Goal: Task Accomplishment & Management: Use online tool/utility

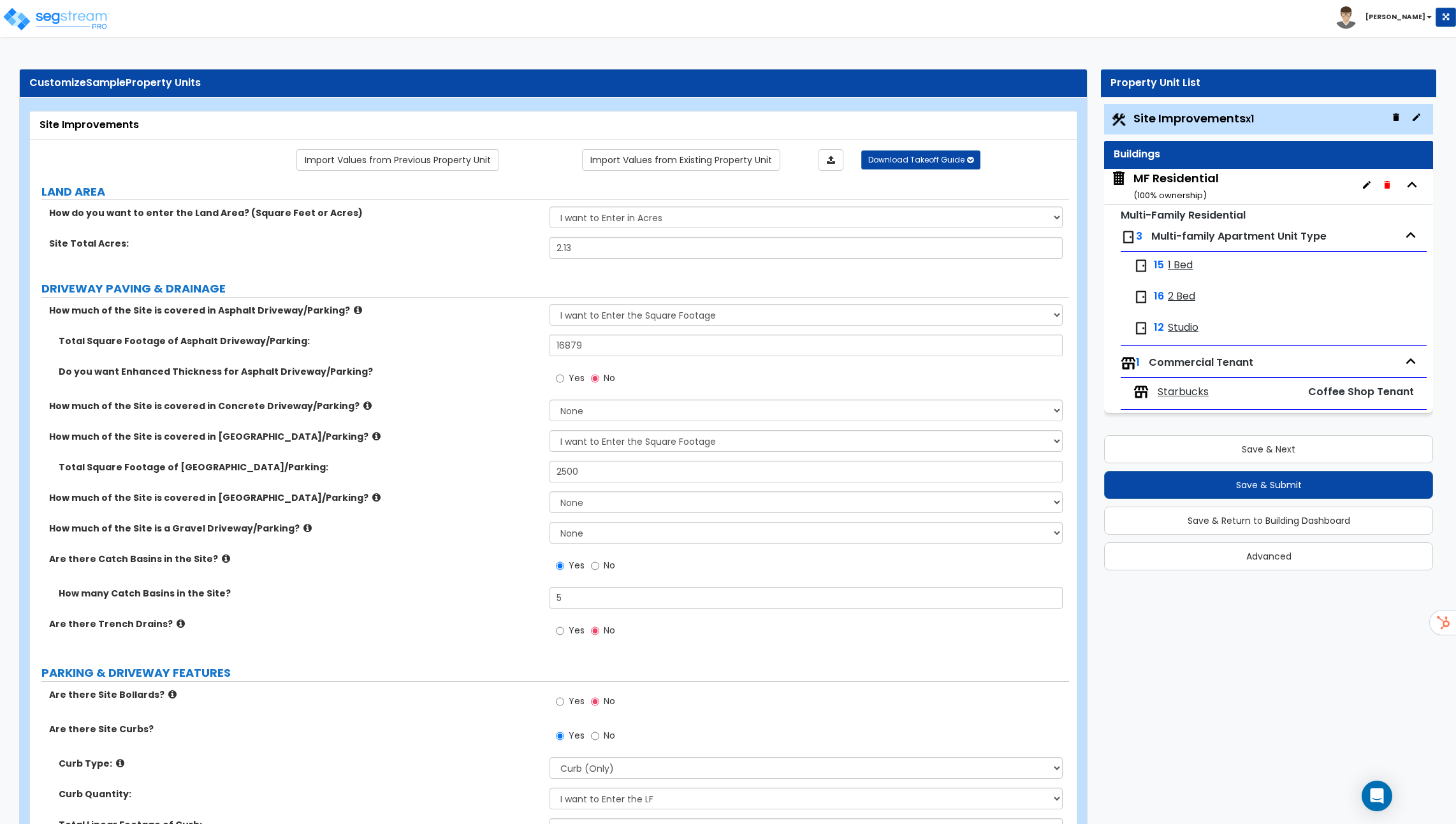
select select "2"
select select "1"
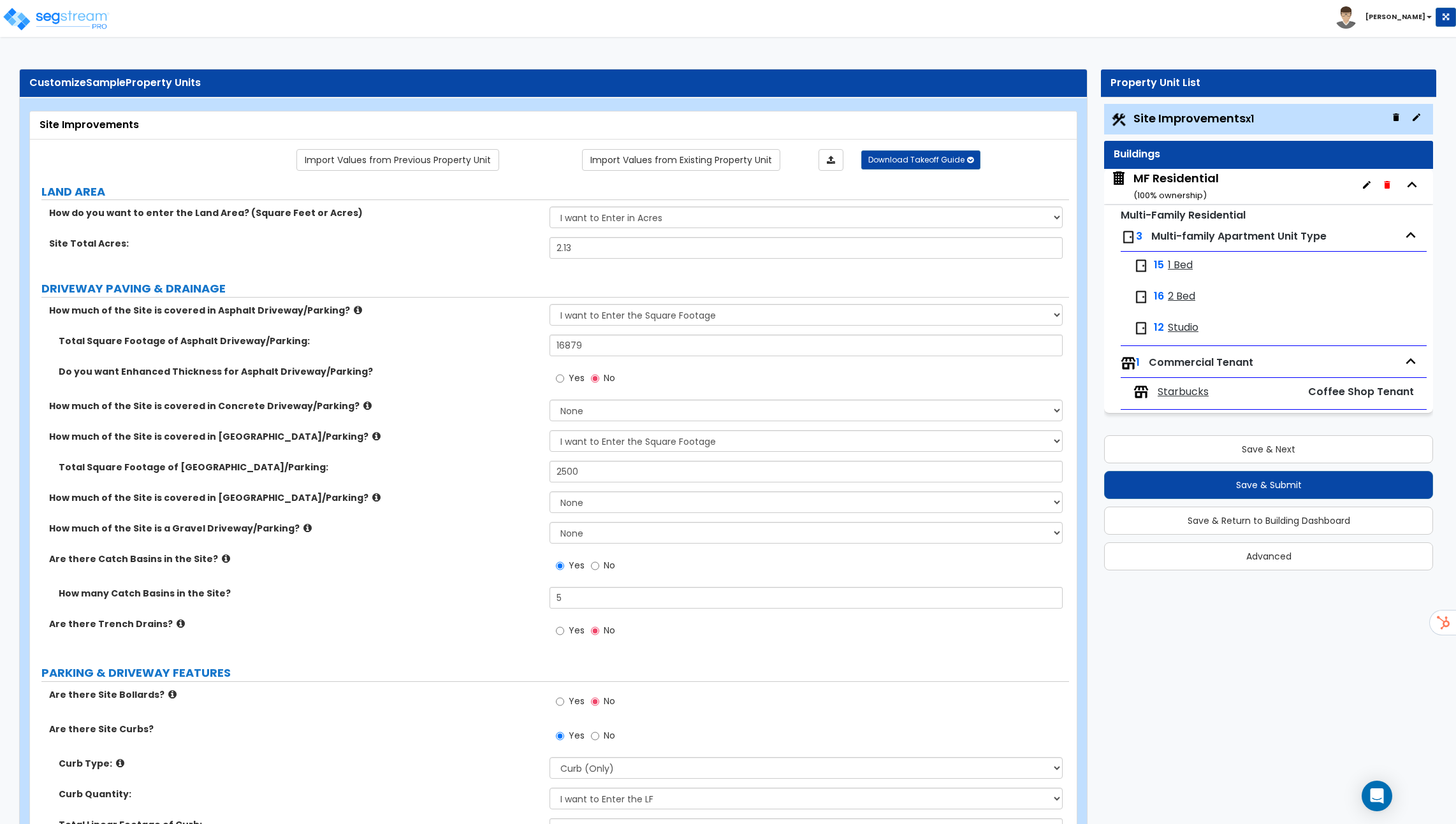
select select "2"
select select "1"
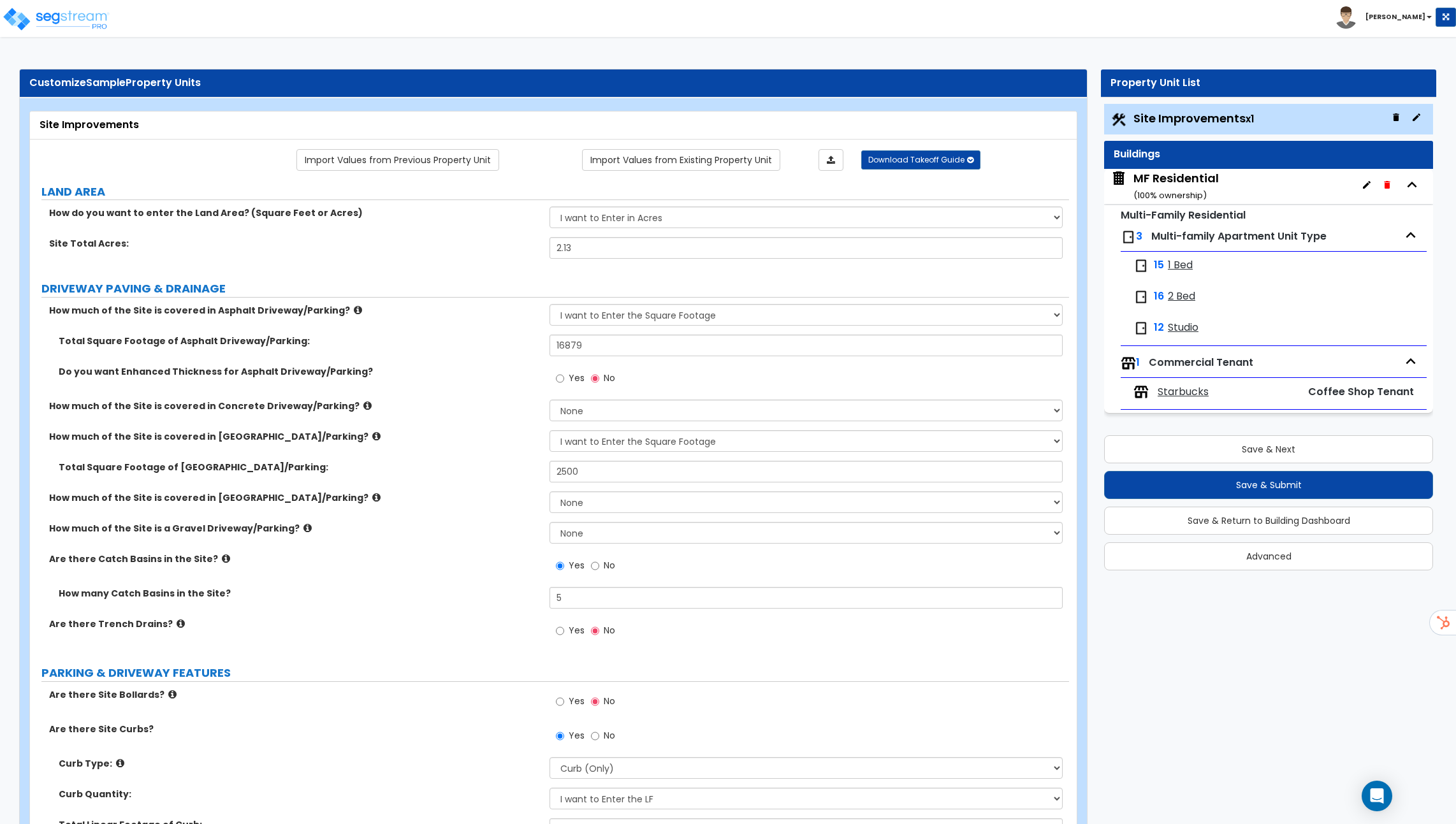
select select "2"
select select "1"
select select "6"
select select "2"
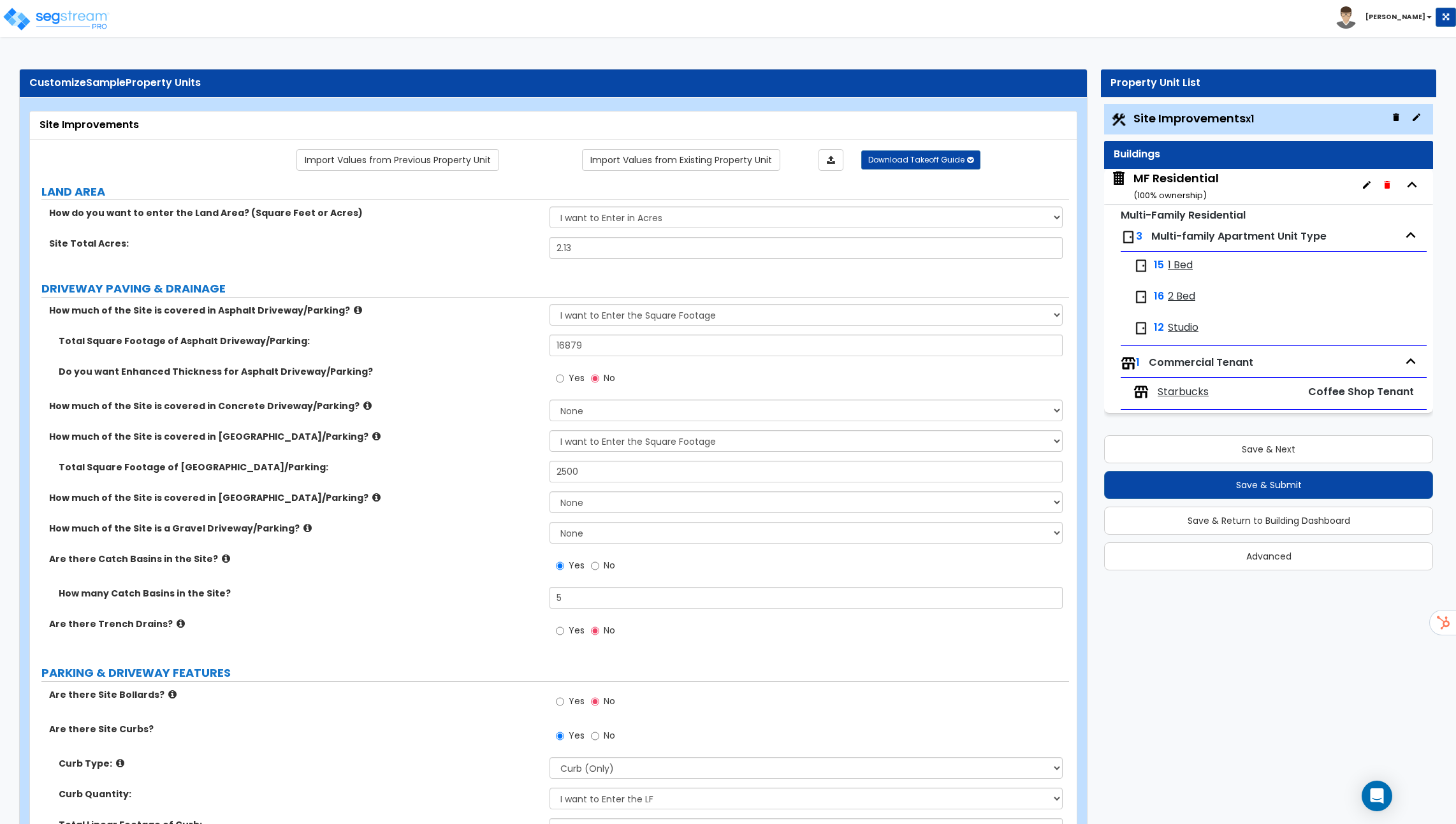
select select "2"
select select "1"
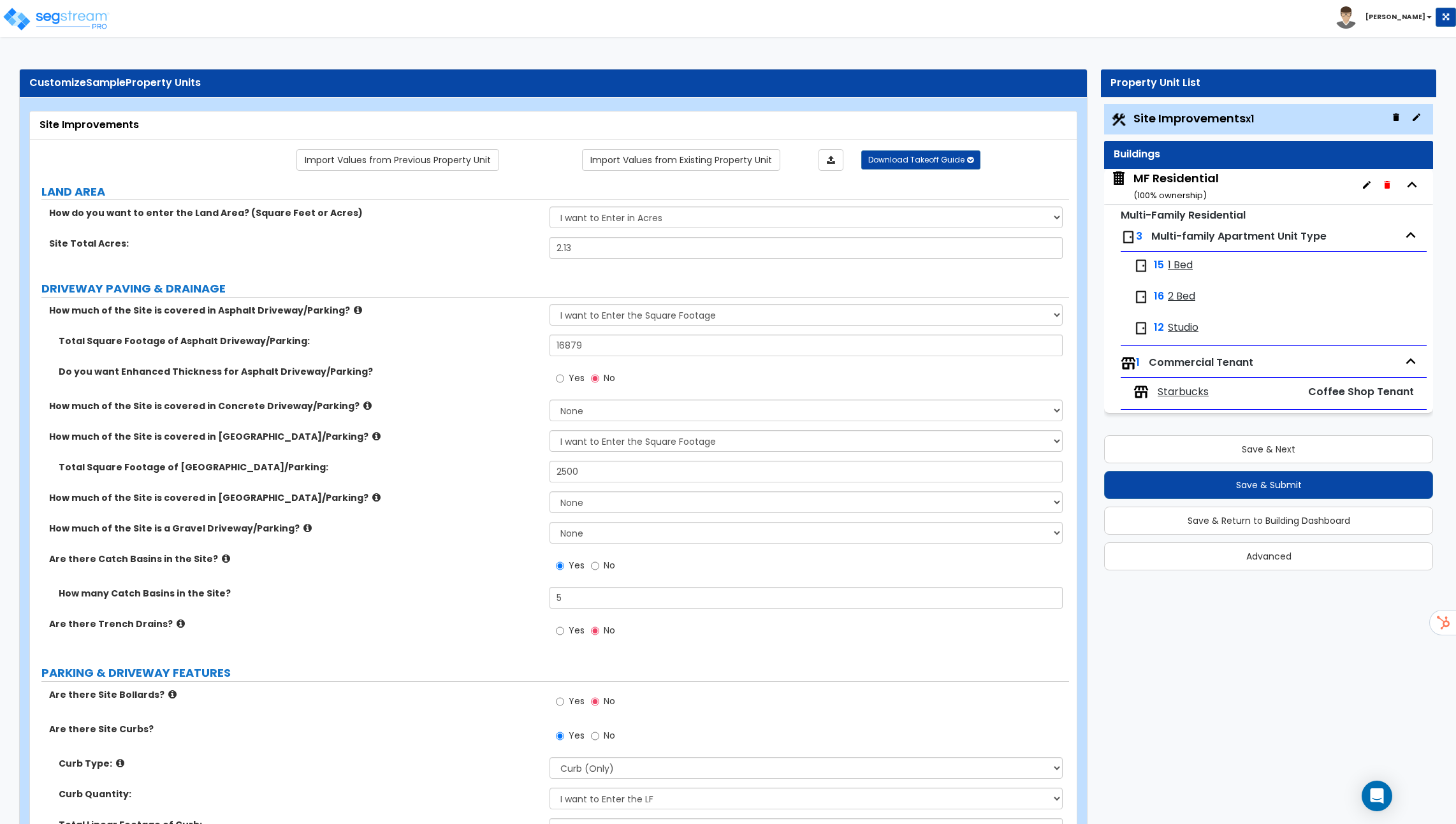
select select "1"
select select "3"
select select "2"
select select "1"
select select "2"
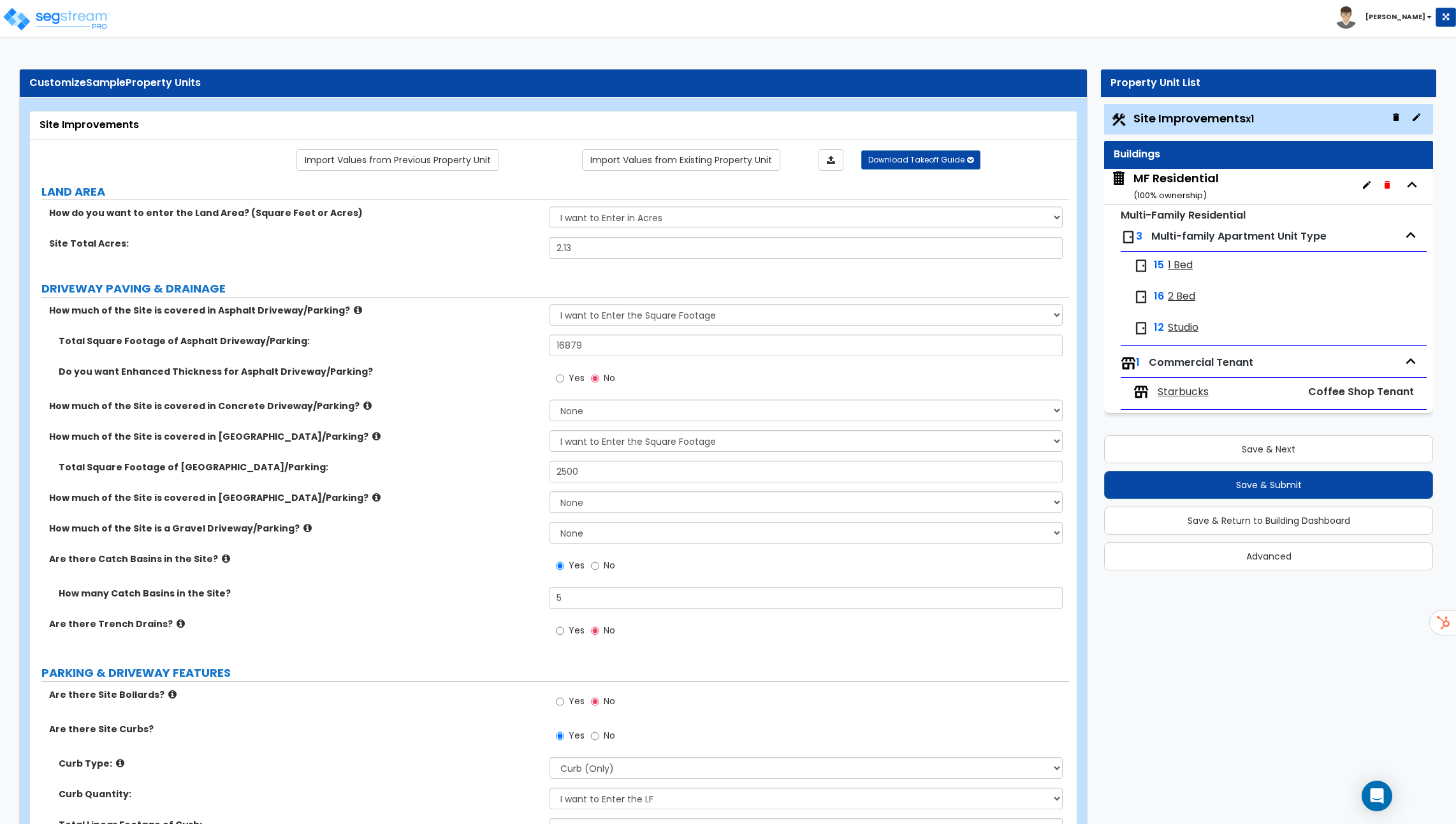
select select "2"
select select "4"
select select "2"
click at [52, 23] on img at bounding box center [56, 18] width 109 height 25
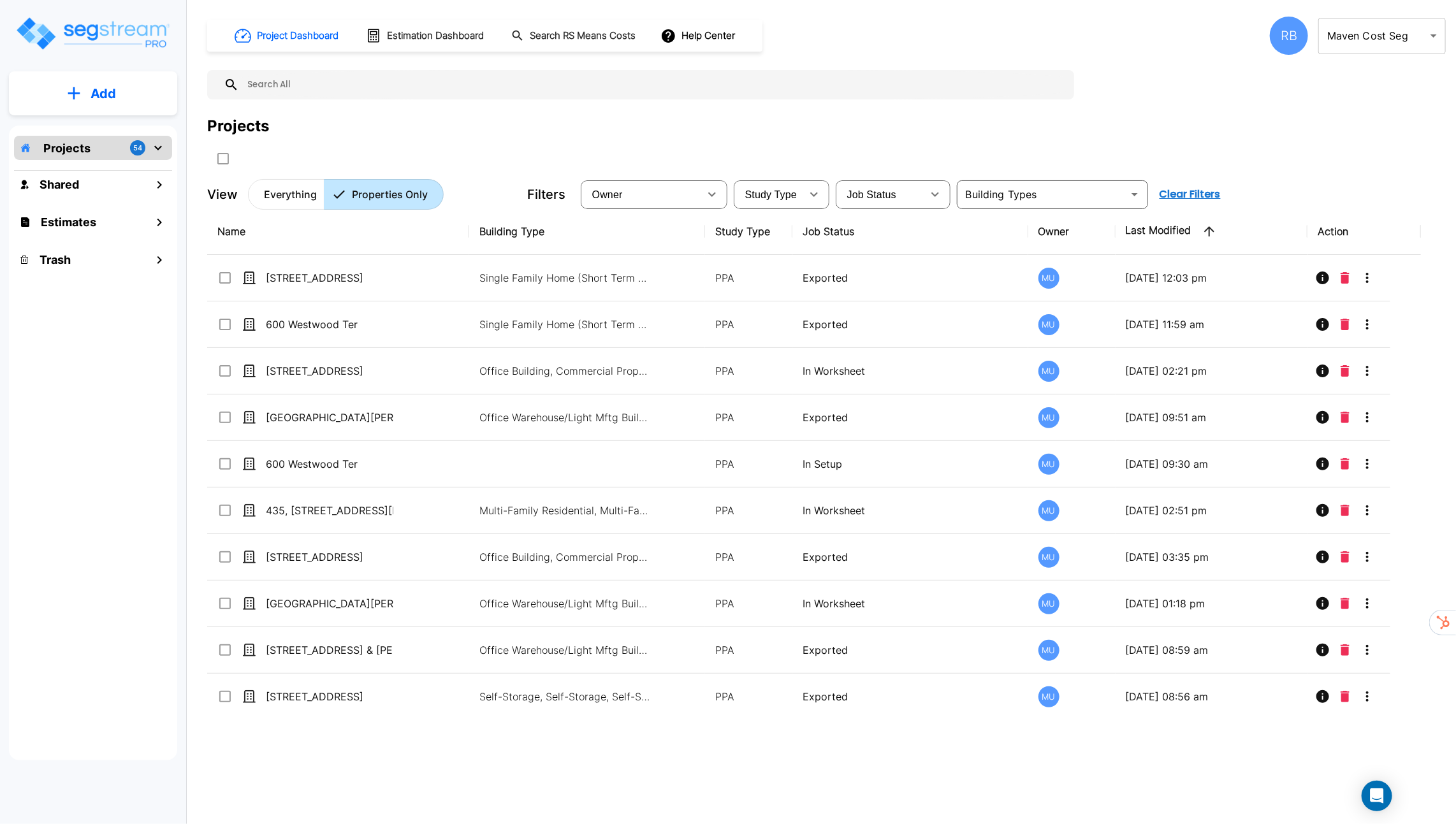
click at [774, 91] on input "text" at bounding box center [653, 85] width 828 height 30
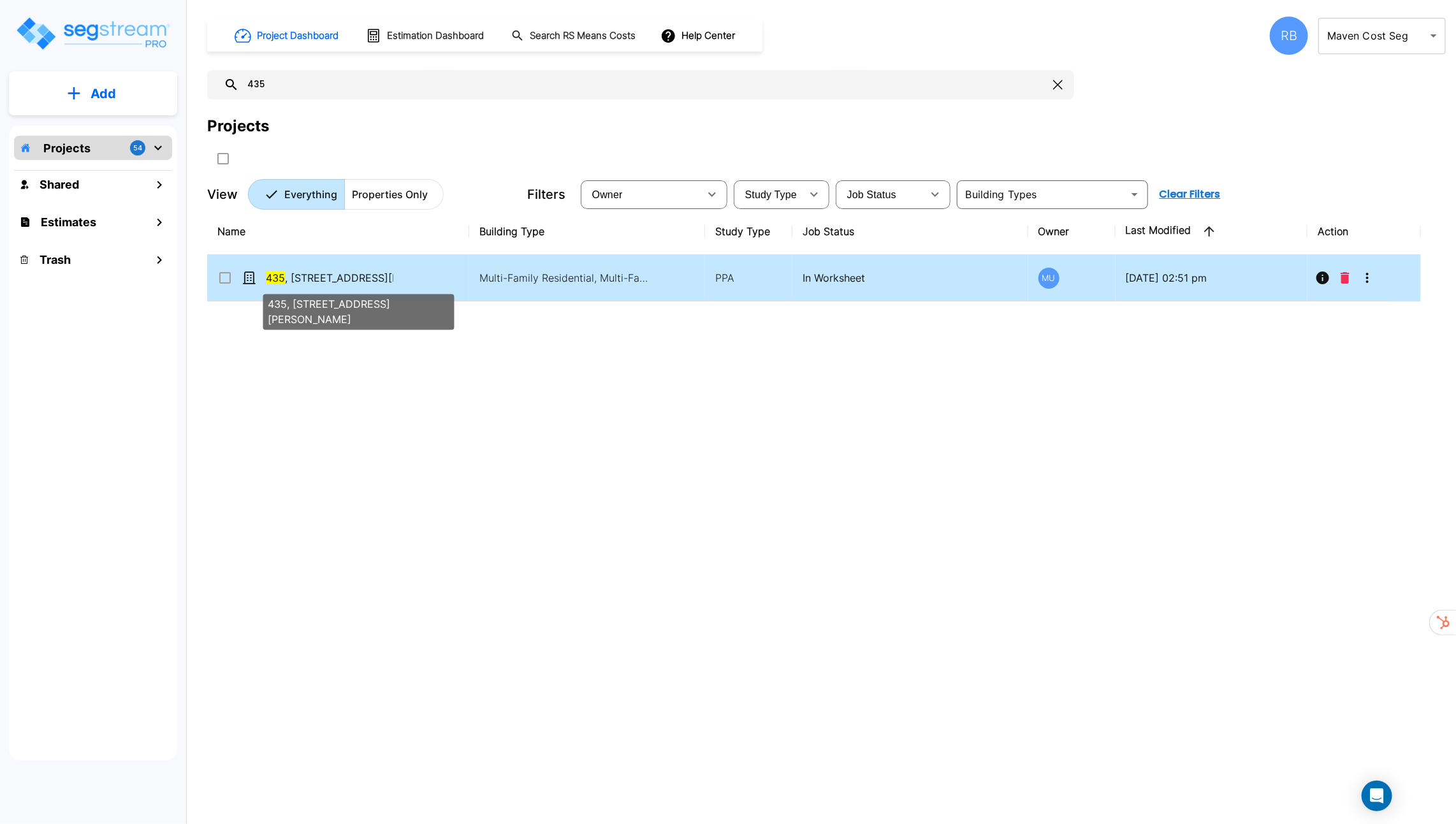
type input "435"
click at [346, 281] on span "435 , 437, 439 Sanders St" at bounding box center [369, 278] width 206 height 16
click at [399, 283] on div "435 , 437, 439 Sanders St" at bounding box center [313, 278] width 191 height 16
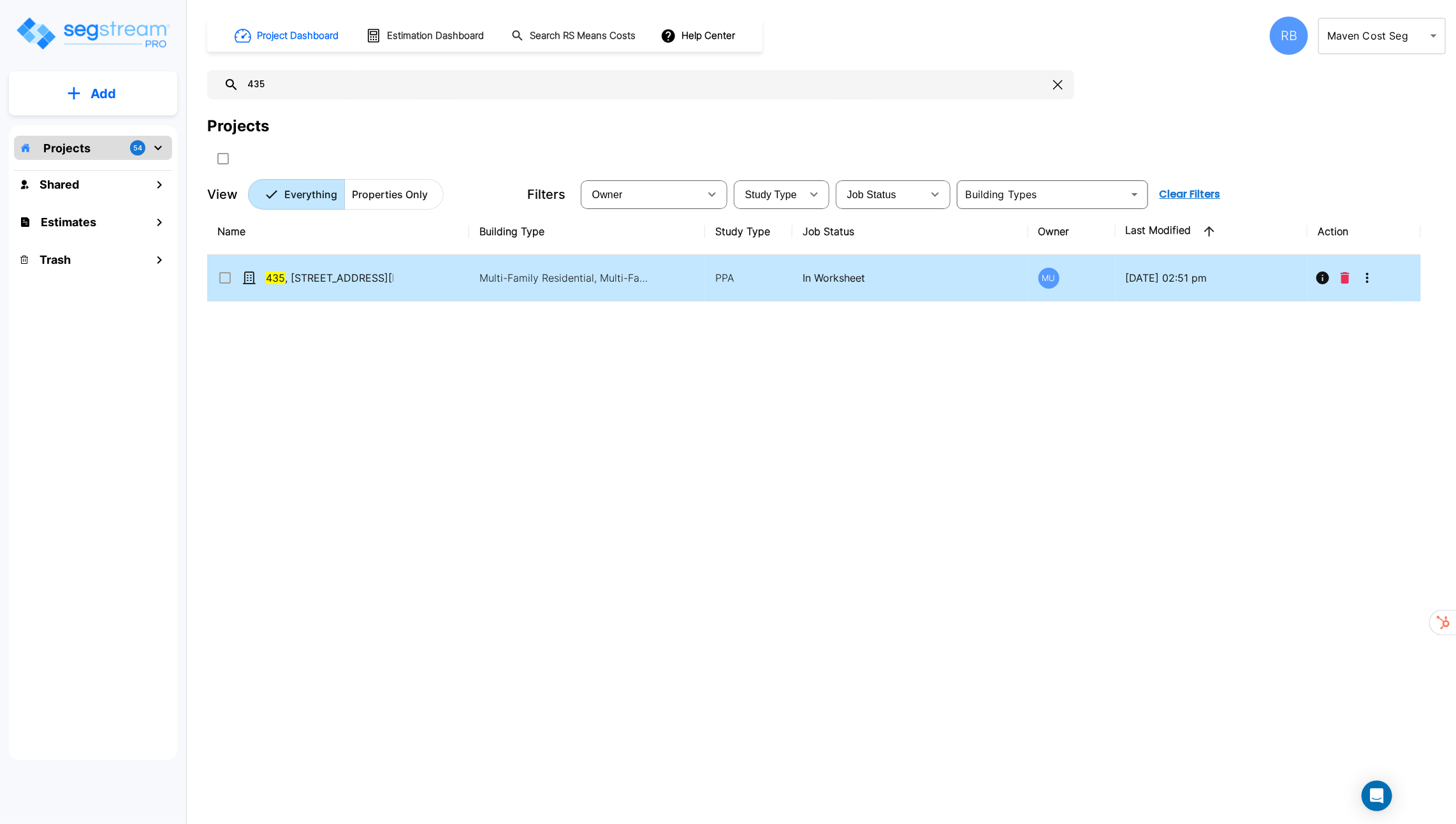
checkbox input "true"
click at [399, 283] on div "435 , 437, 439 Sanders St" at bounding box center [313, 278] width 191 height 16
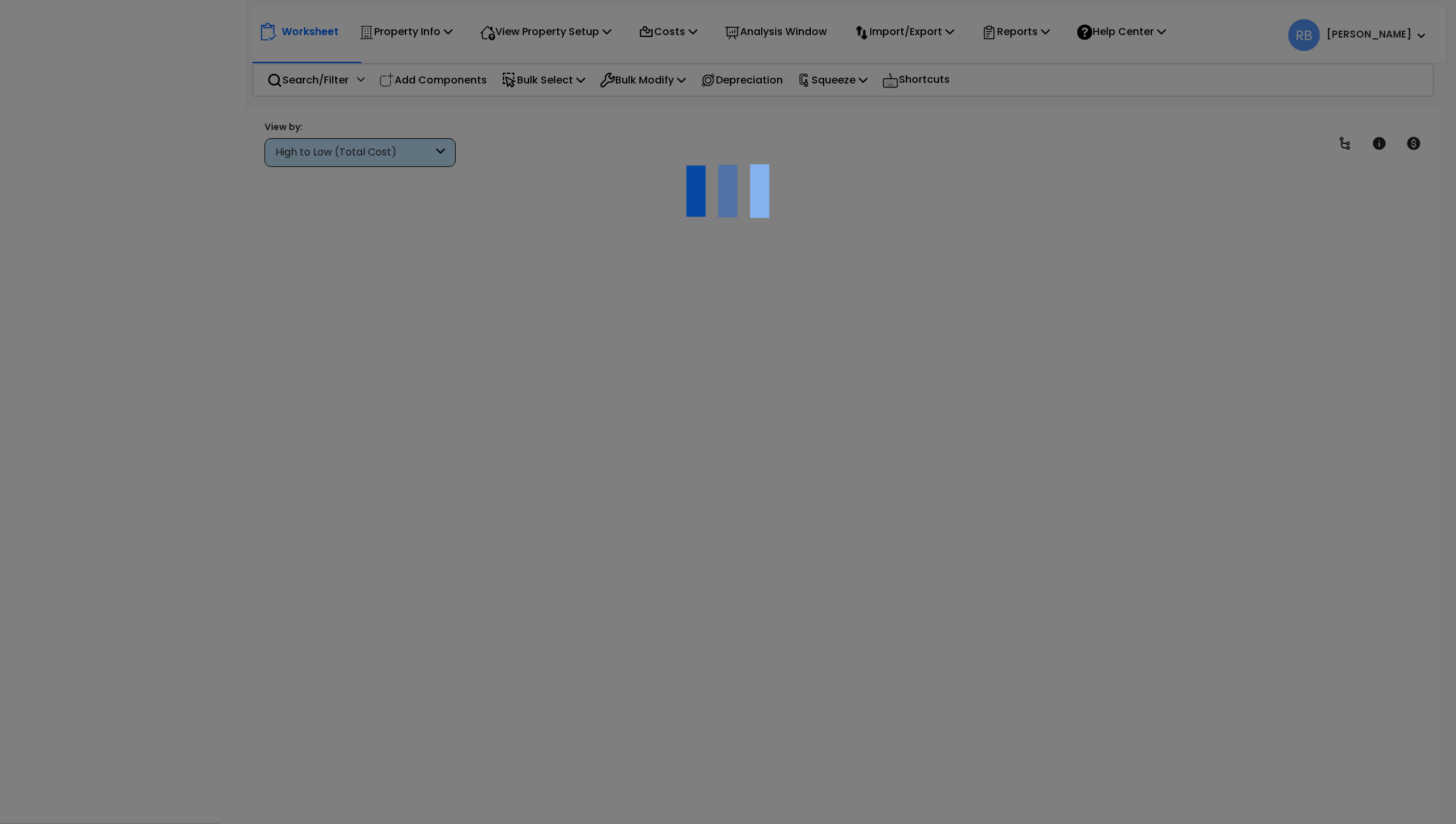
click at [423, 280] on div at bounding box center [728, 412] width 1456 height 824
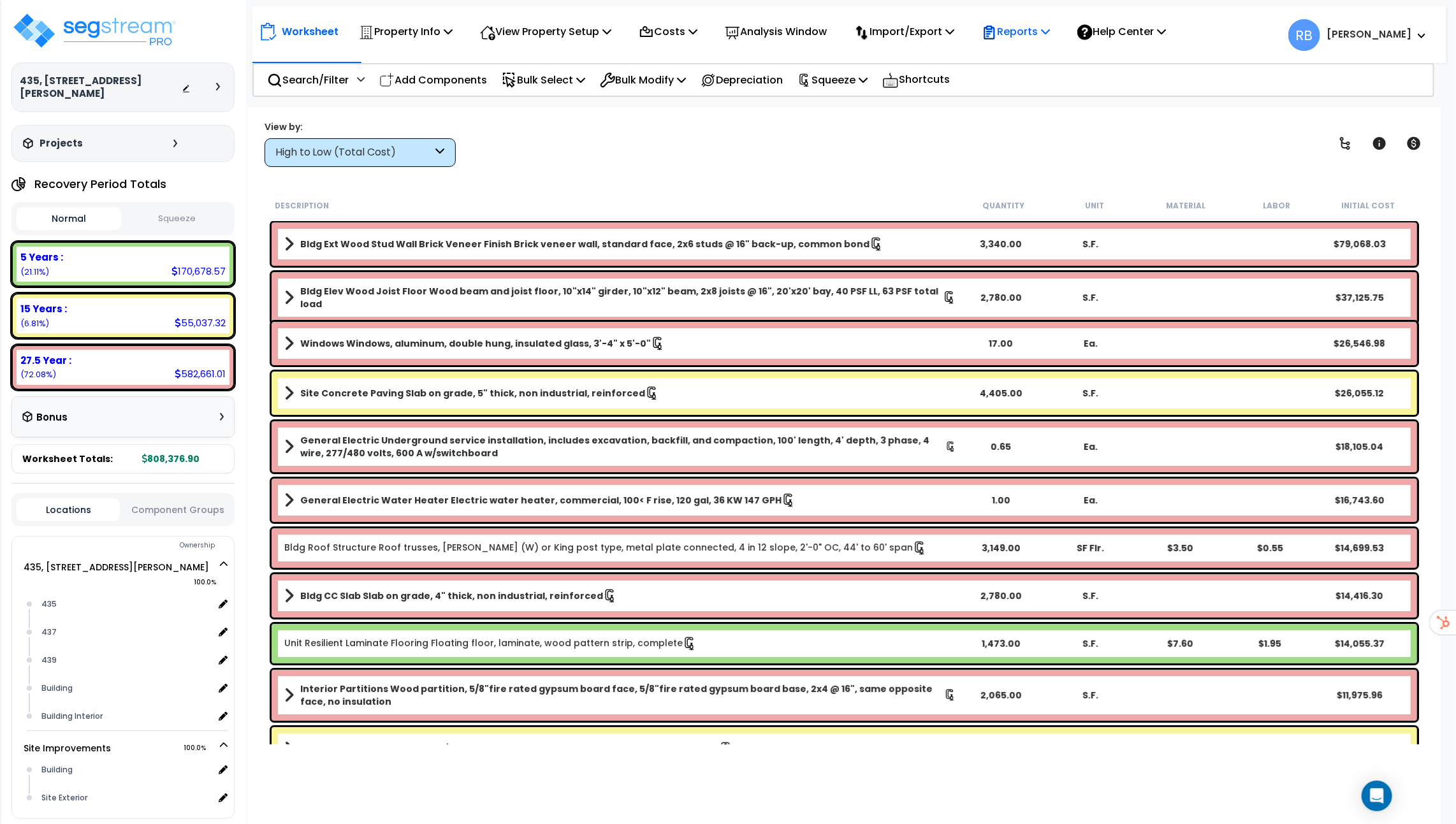
click at [1050, 32] on icon at bounding box center [1046, 31] width 9 height 10
click at [1063, 56] on link "Get Report" at bounding box center [1038, 60] width 126 height 25
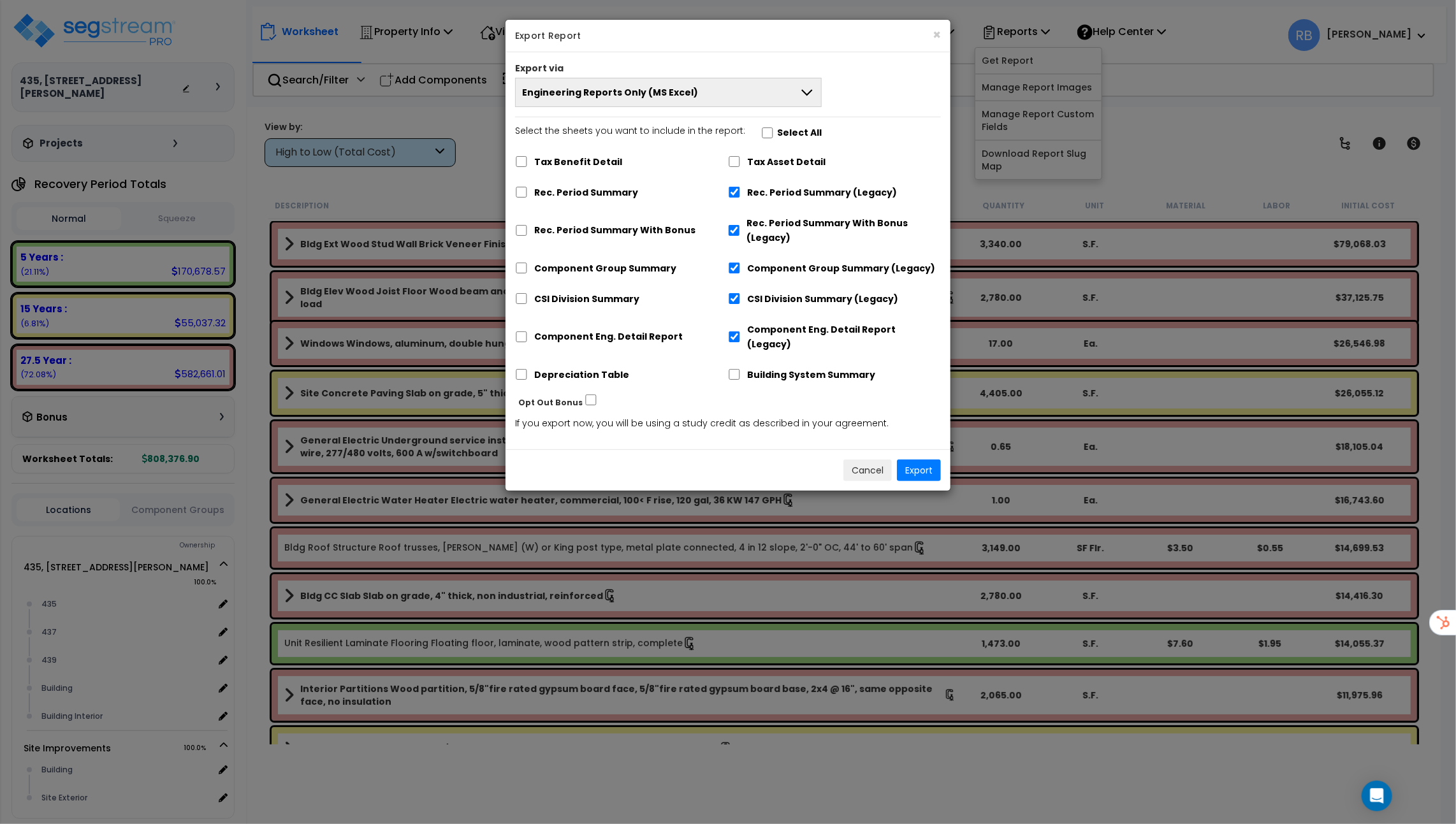
click at [802, 96] on icon at bounding box center [808, 93] width 16 height 16
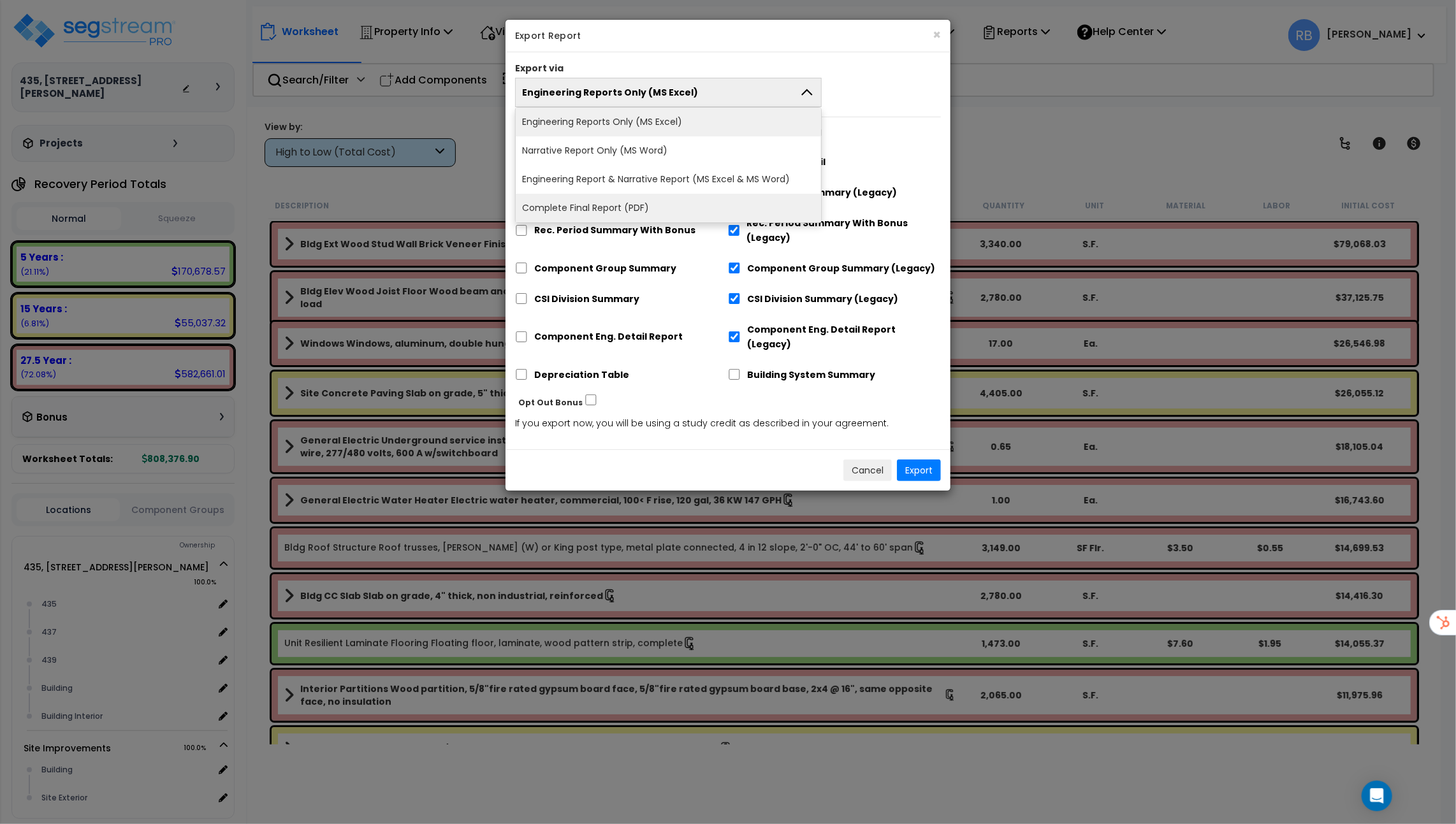
click at [741, 207] on li "Complete Final Report (PDF)" at bounding box center [668, 208] width 305 height 29
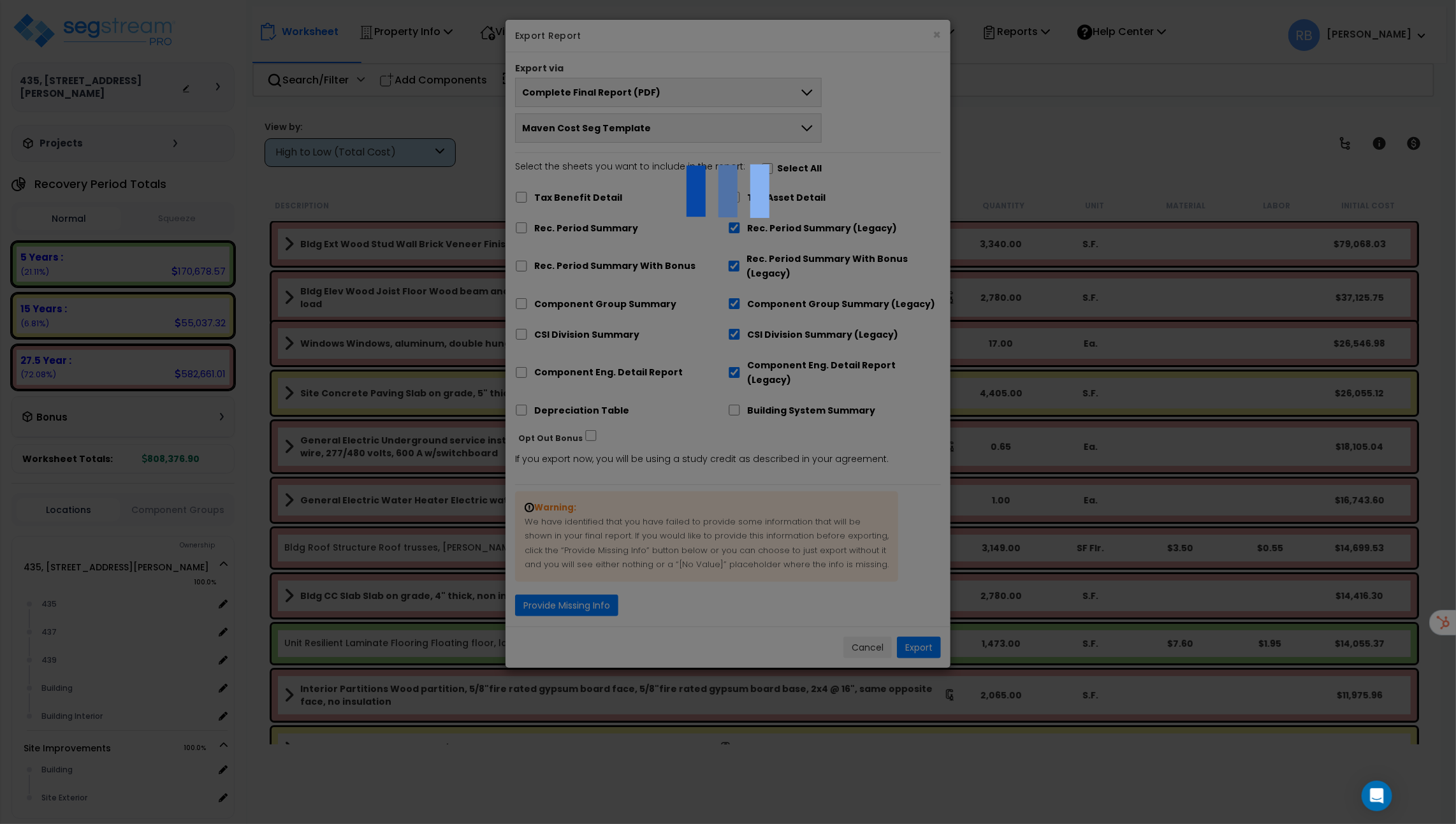
click at [702, 127] on div at bounding box center [728, 412] width 1456 height 824
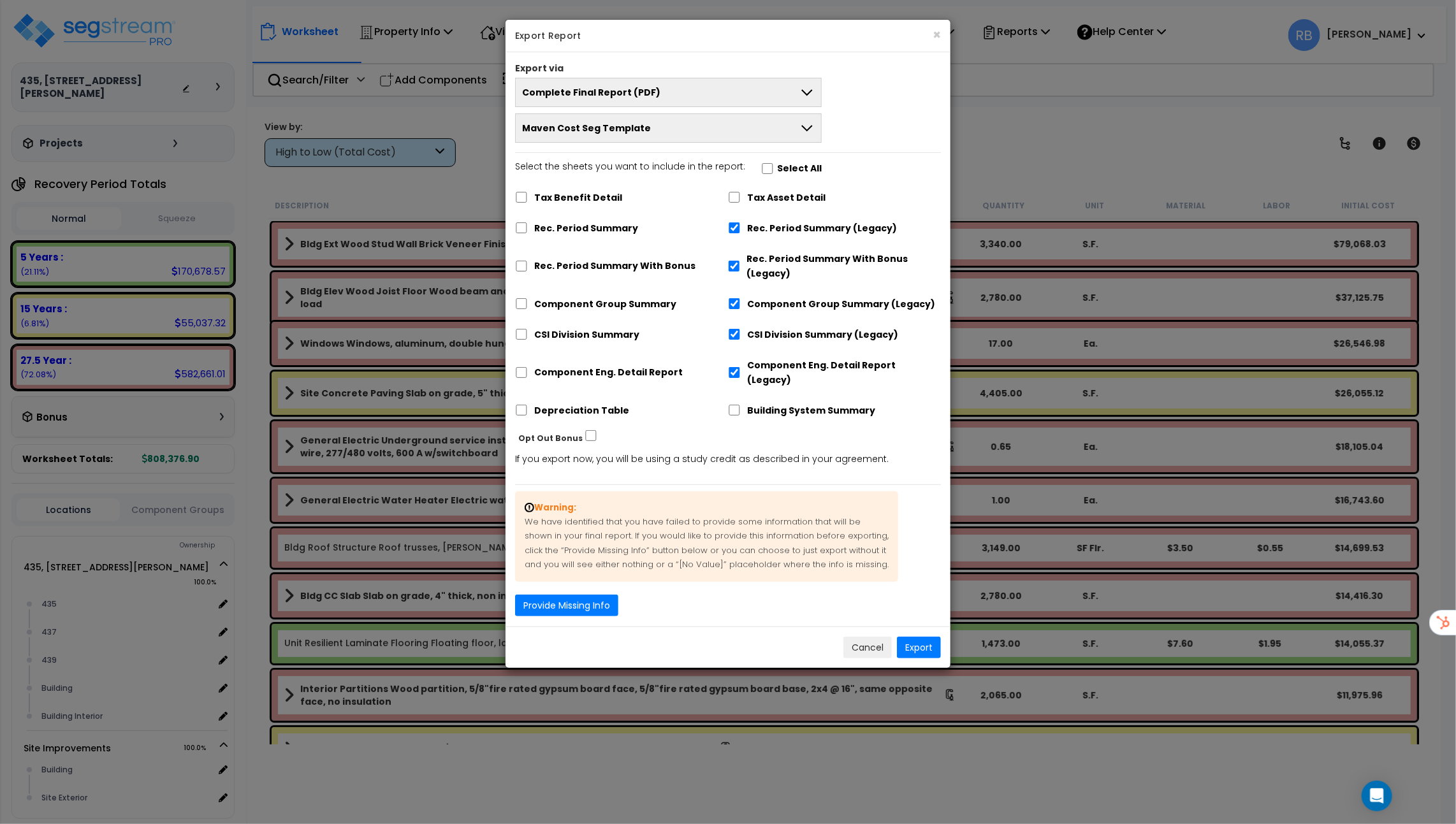
click at [799, 130] on button "Maven Cost Seg Template" at bounding box center [668, 129] width 307 height 30
click at [763, 179] on li "UFS" at bounding box center [668, 186] width 305 height 29
click at [914, 637] on button "Export" at bounding box center [919, 648] width 44 height 22
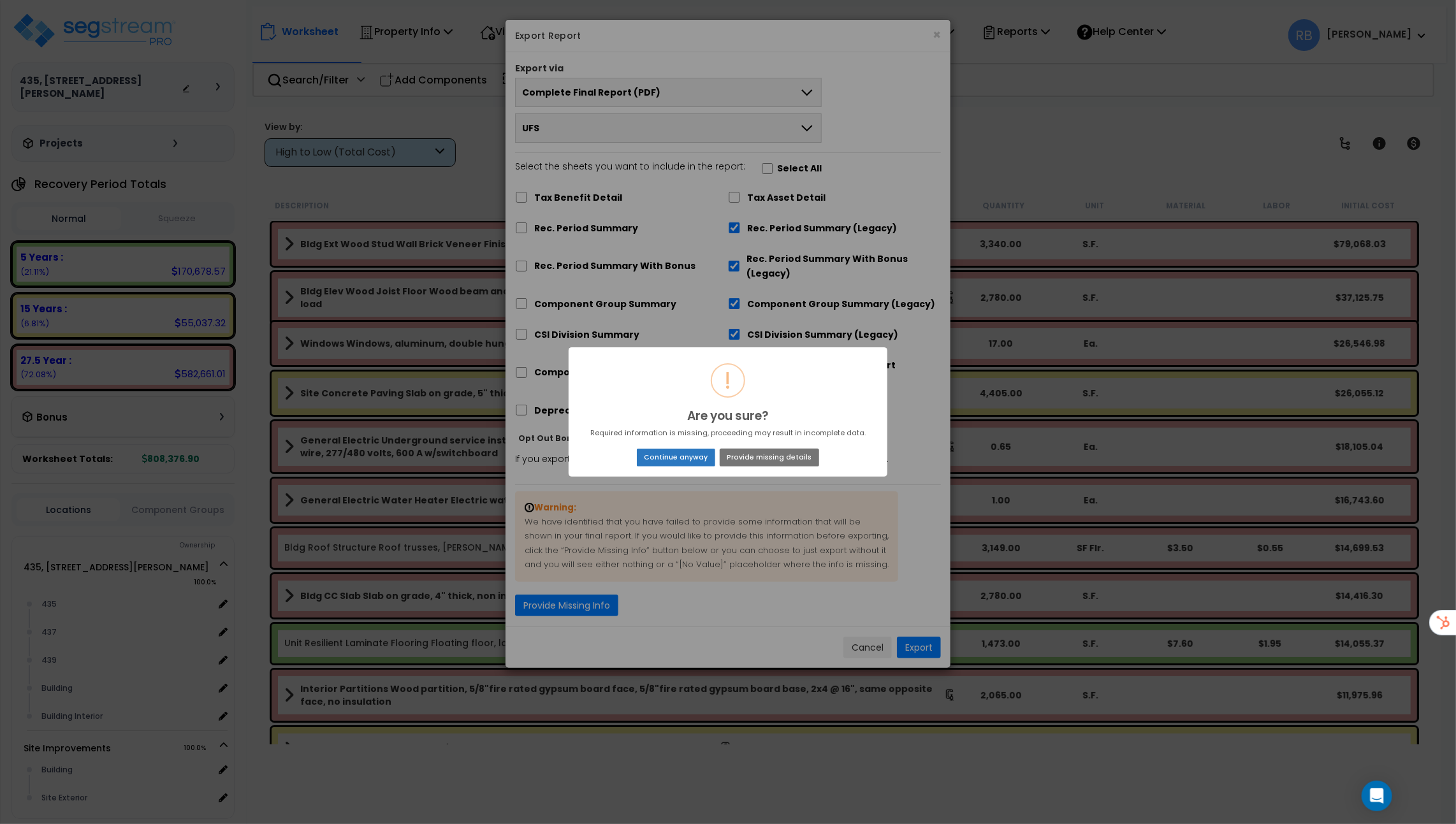
click at [682, 452] on button "Continue anyway" at bounding box center [676, 457] width 78 height 18
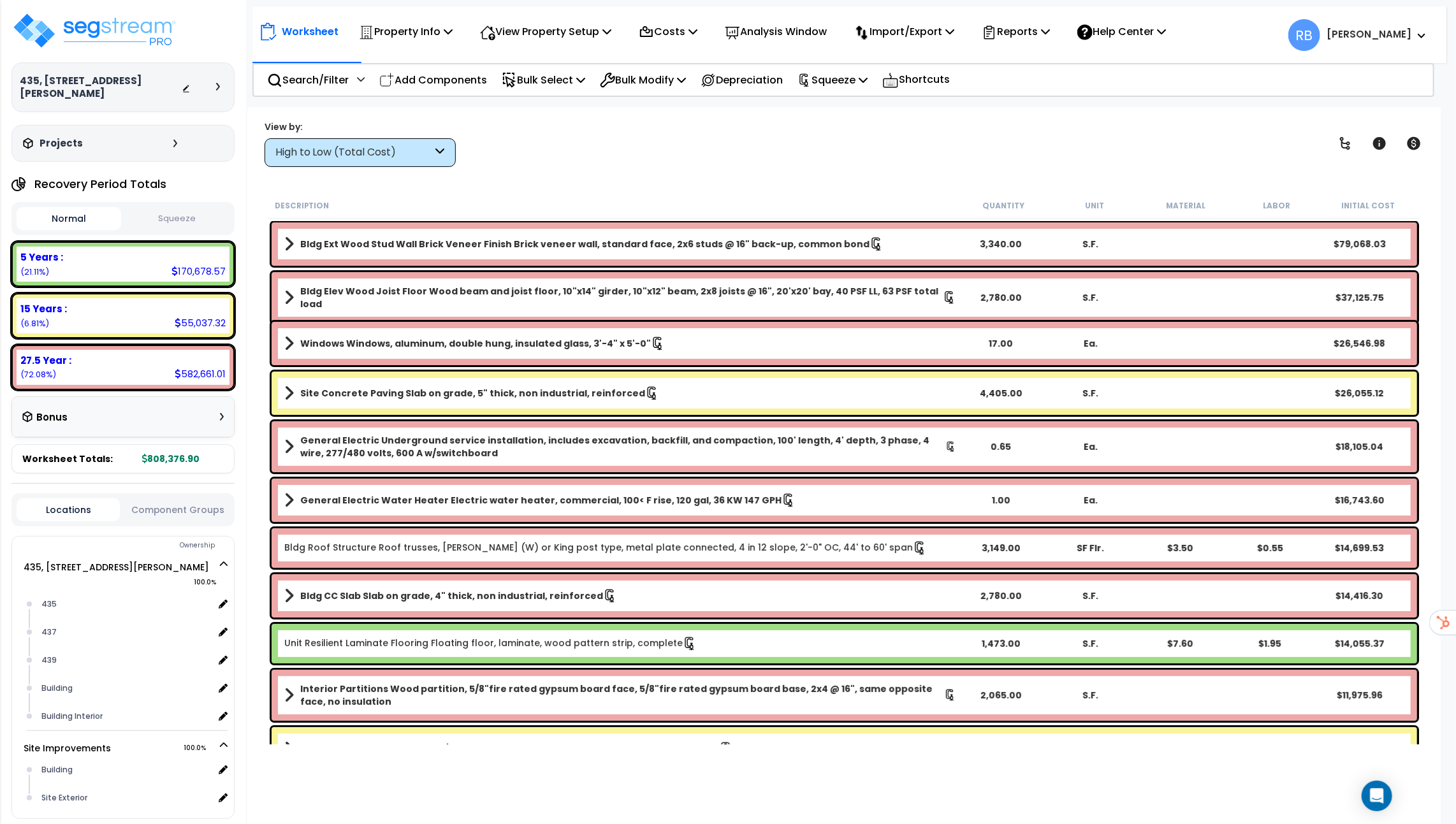
click at [1403, 36] on b "Richard" at bounding box center [1369, 34] width 85 height 13
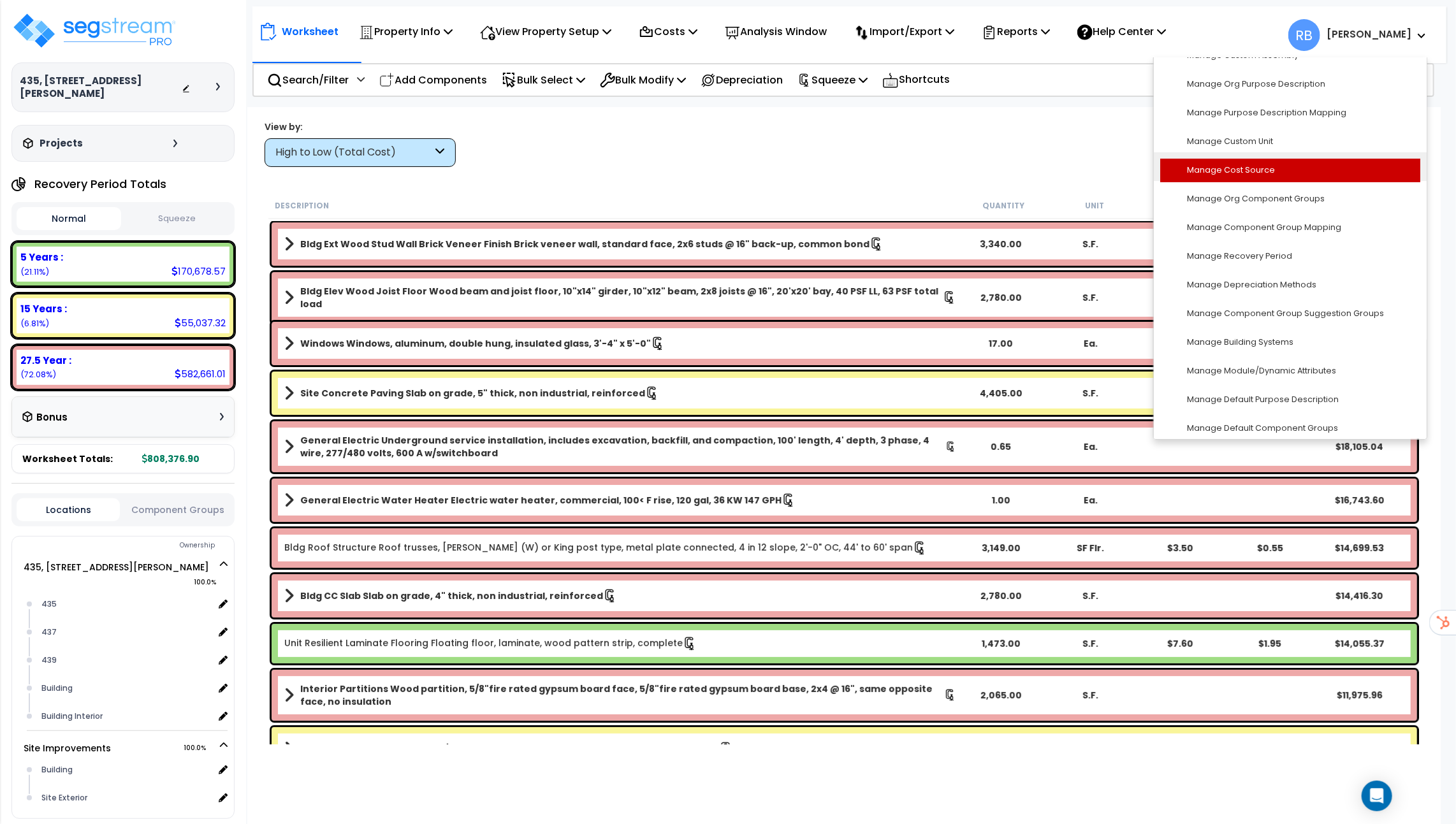
scroll to position [405, 0]
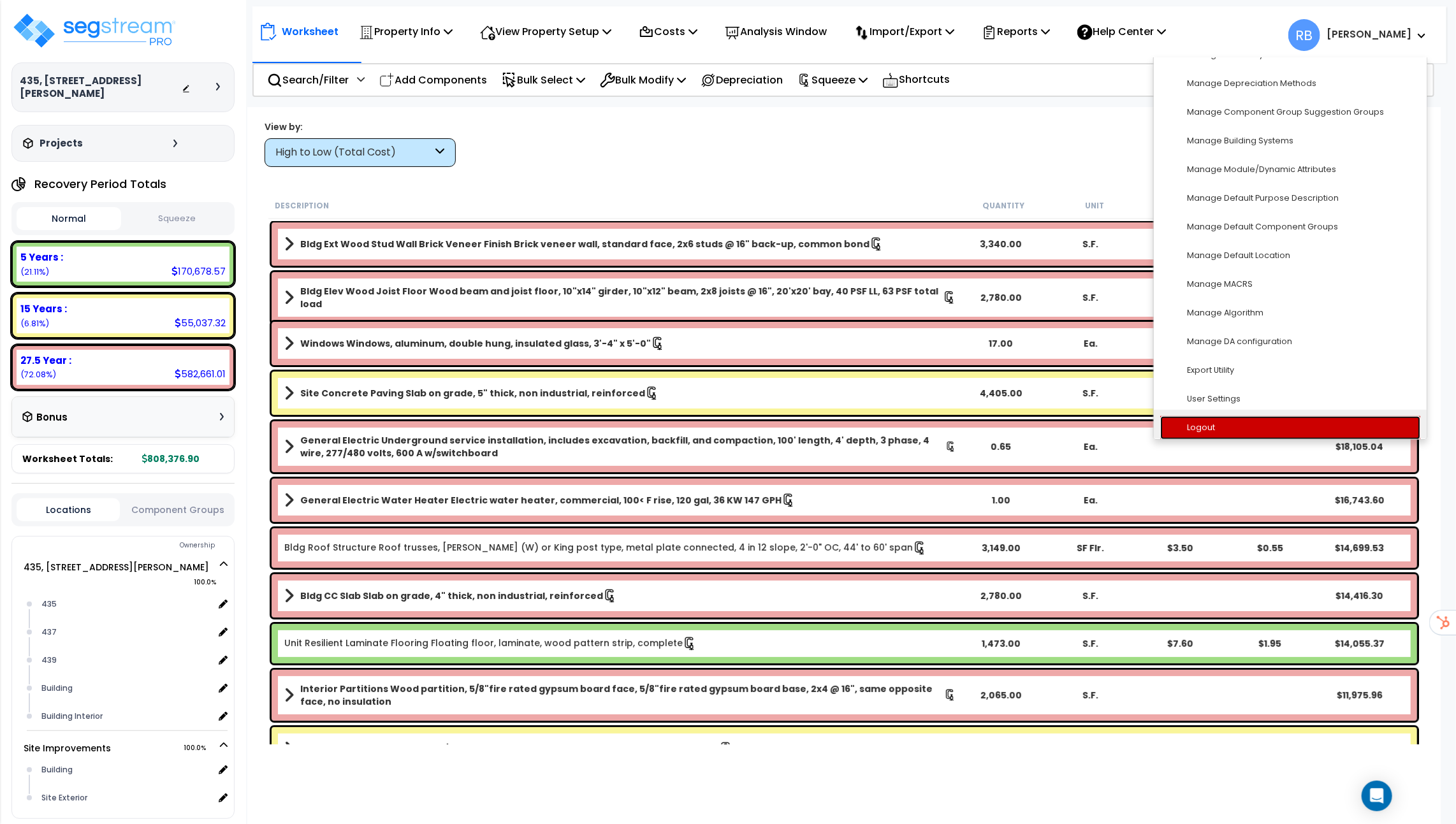
click at [1209, 433] on link "Logout" at bounding box center [1290, 428] width 260 height 23
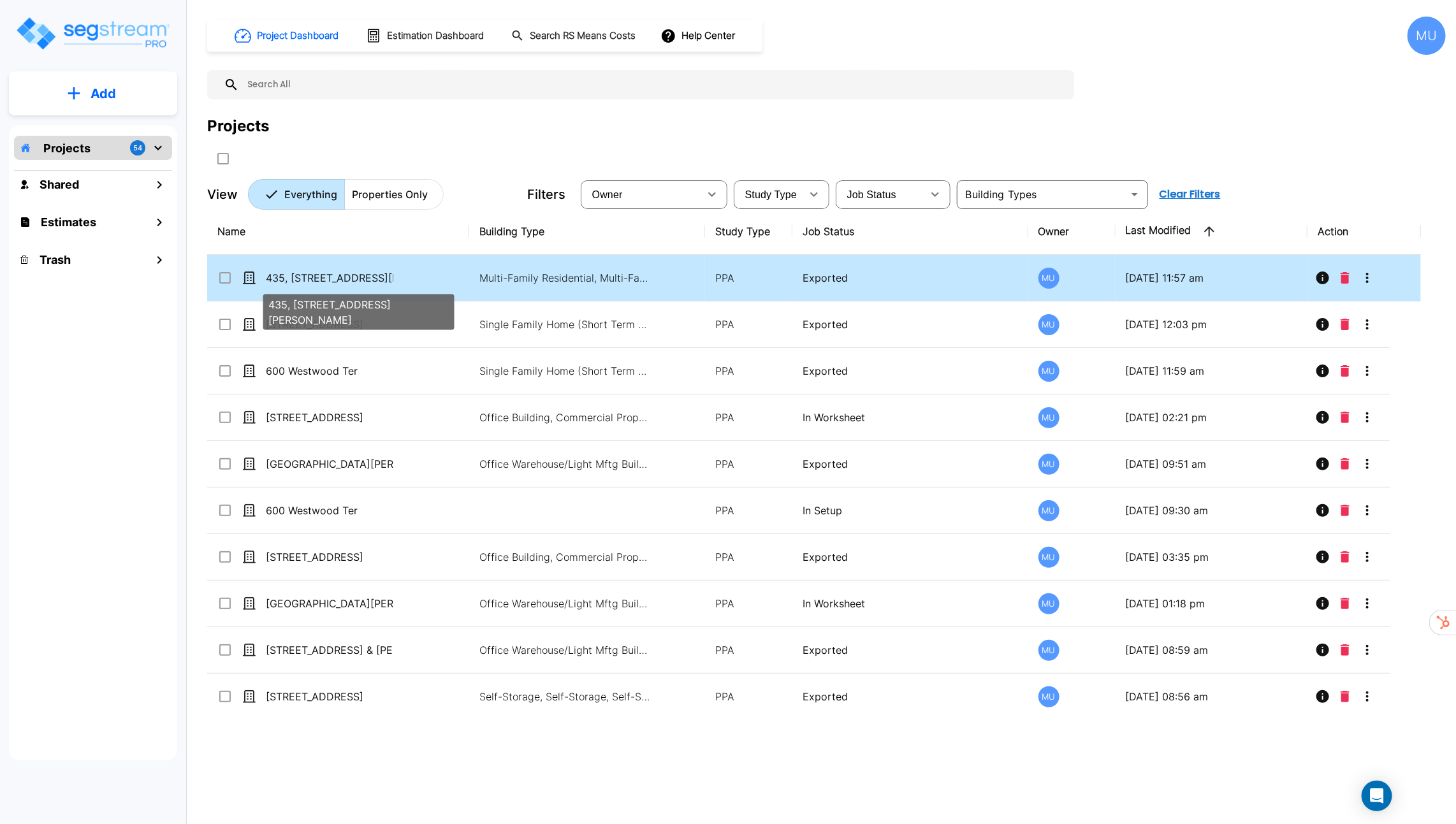
click at [380, 270] on p "435, [STREET_ADDRESS][PERSON_NAME]" at bounding box center [329, 278] width 128 height 16
checkbox input "false"
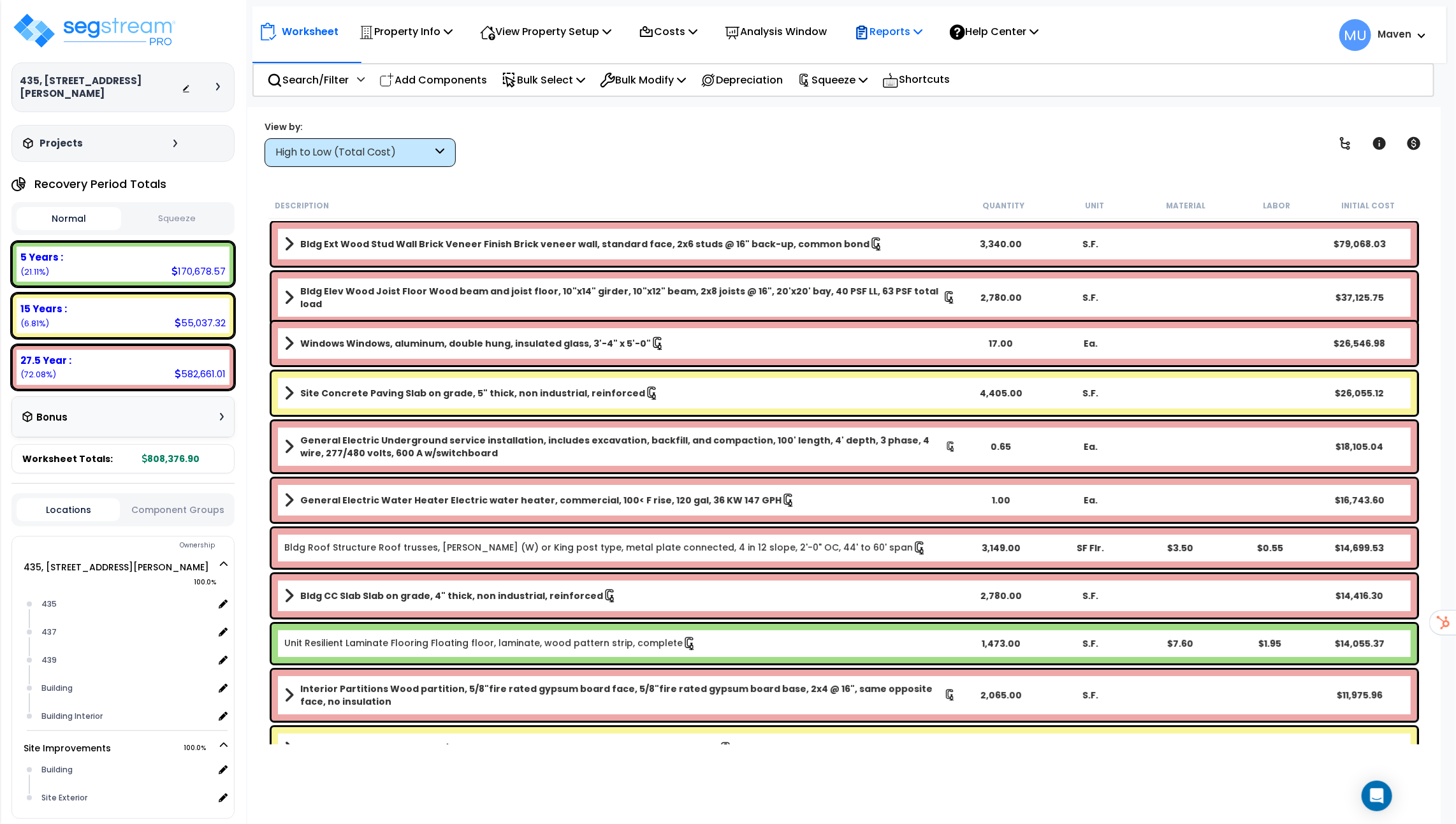
click at [902, 35] on p "Reports" at bounding box center [888, 31] width 68 height 17
click at [904, 58] on link "Get Report" at bounding box center [910, 60] width 126 height 25
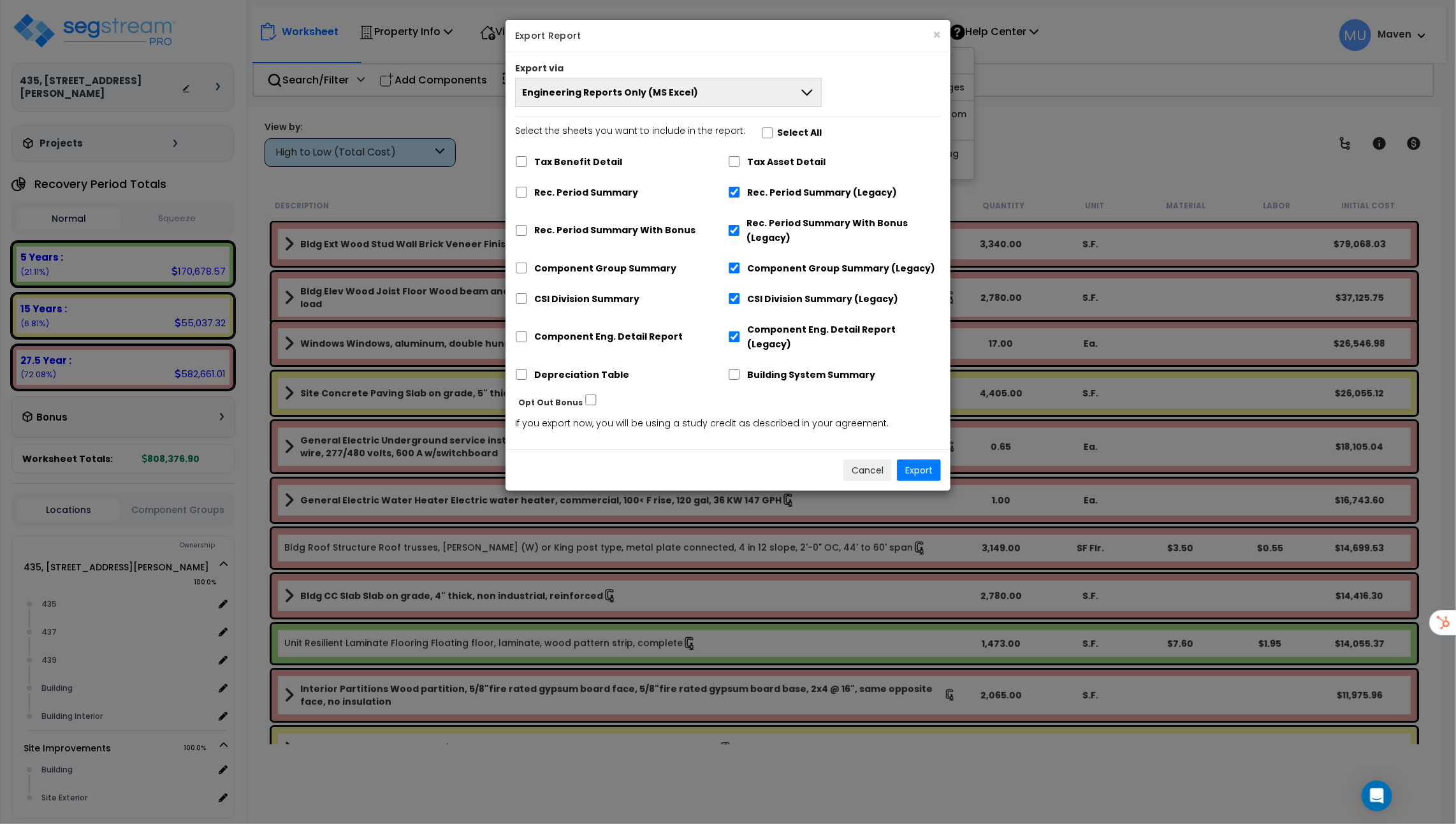
click at [795, 97] on button "Engineering Reports Only (MS Excel)" at bounding box center [668, 92] width 307 height 30
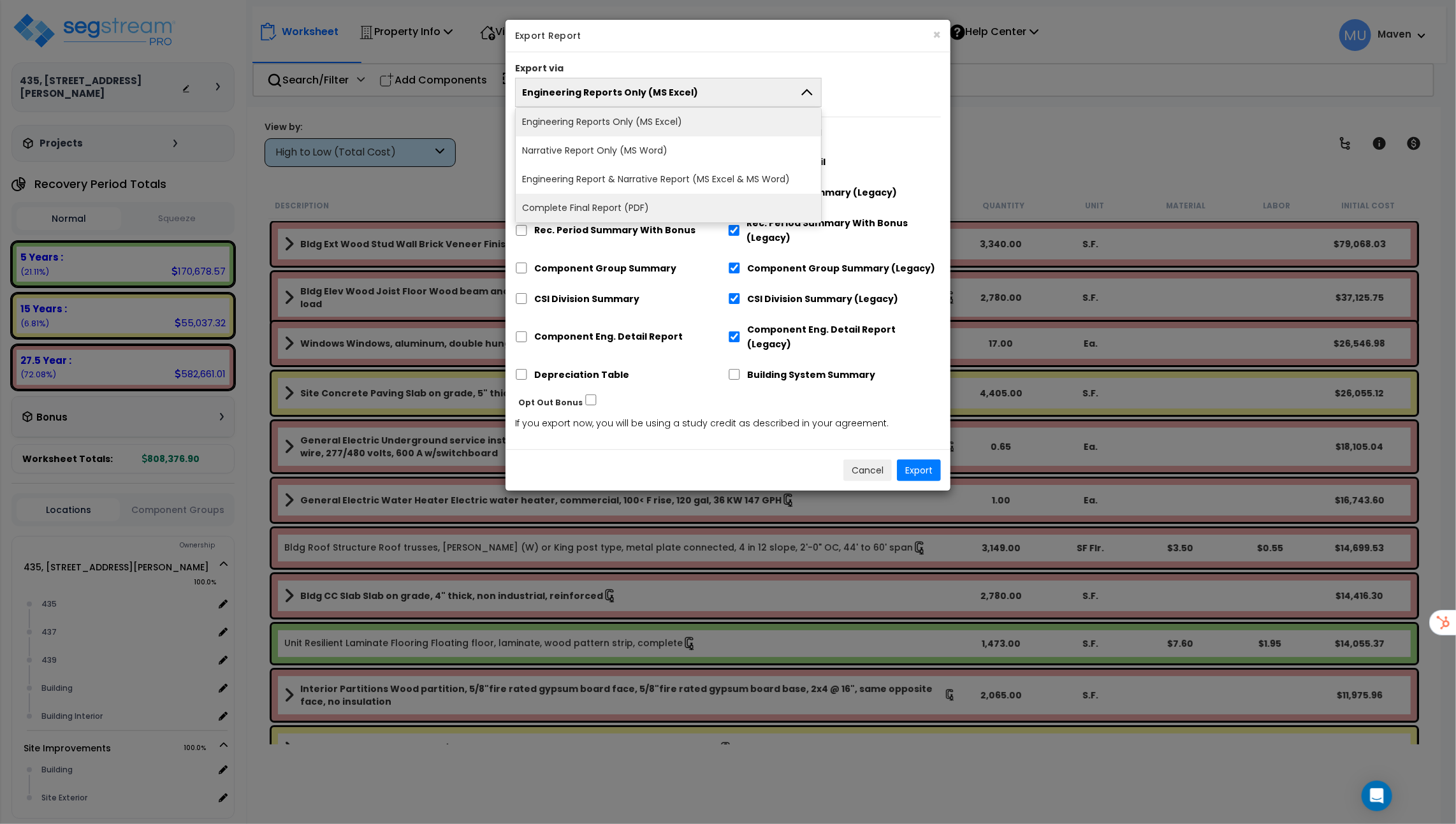
click at [783, 197] on li "Complete Final Report (PDF)" at bounding box center [668, 208] width 305 height 29
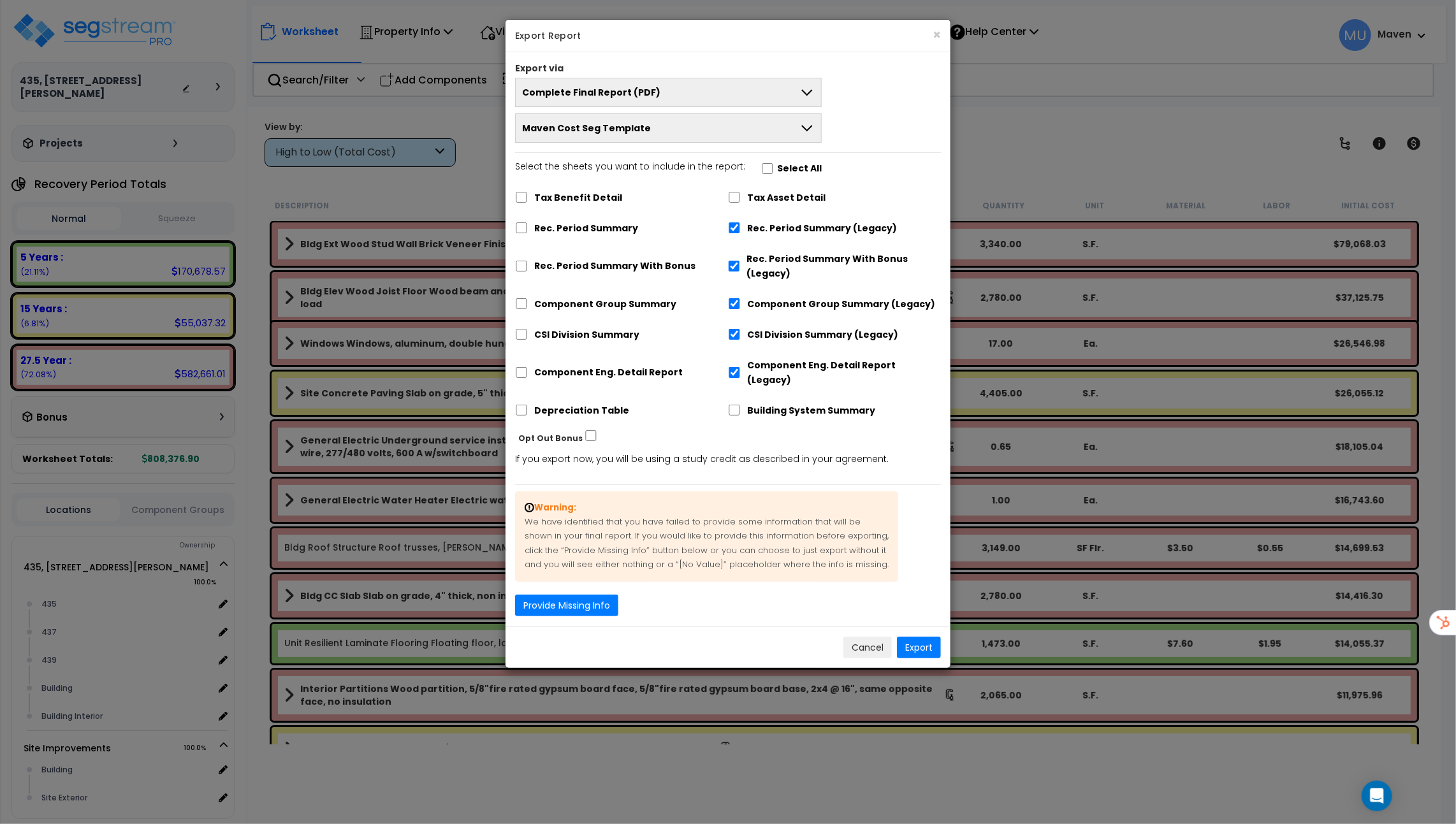
click at [807, 129] on icon at bounding box center [807, 128] width 10 height 6
click at [790, 177] on li "UFS" at bounding box center [668, 186] width 305 height 29
click at [912, 637] on button "Export" at bounding box center [919, 648] width 44 height 22
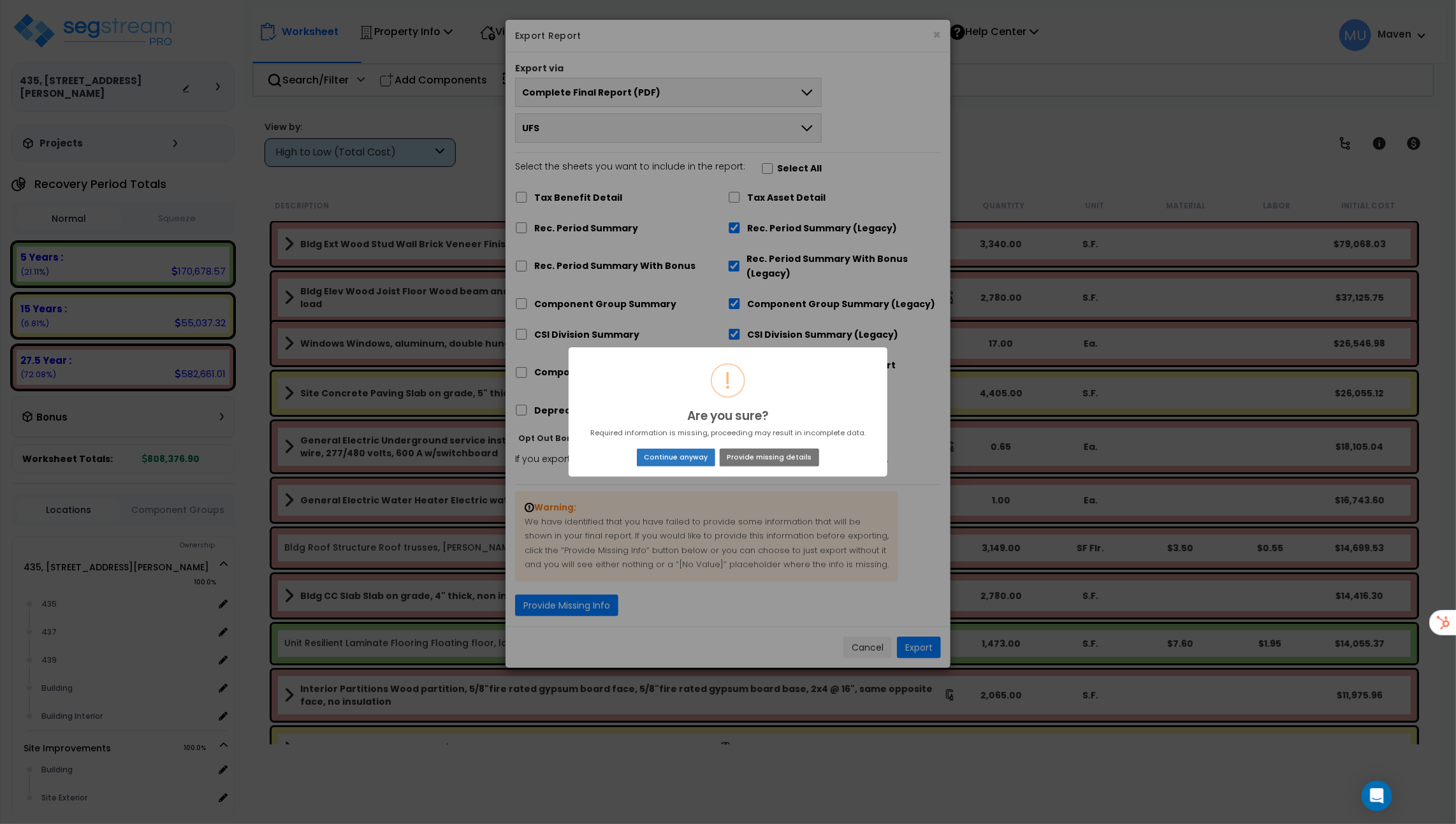
click at [675, 454] on button "Continue anyway" at bounding box center [676, 457] width 78 height 18
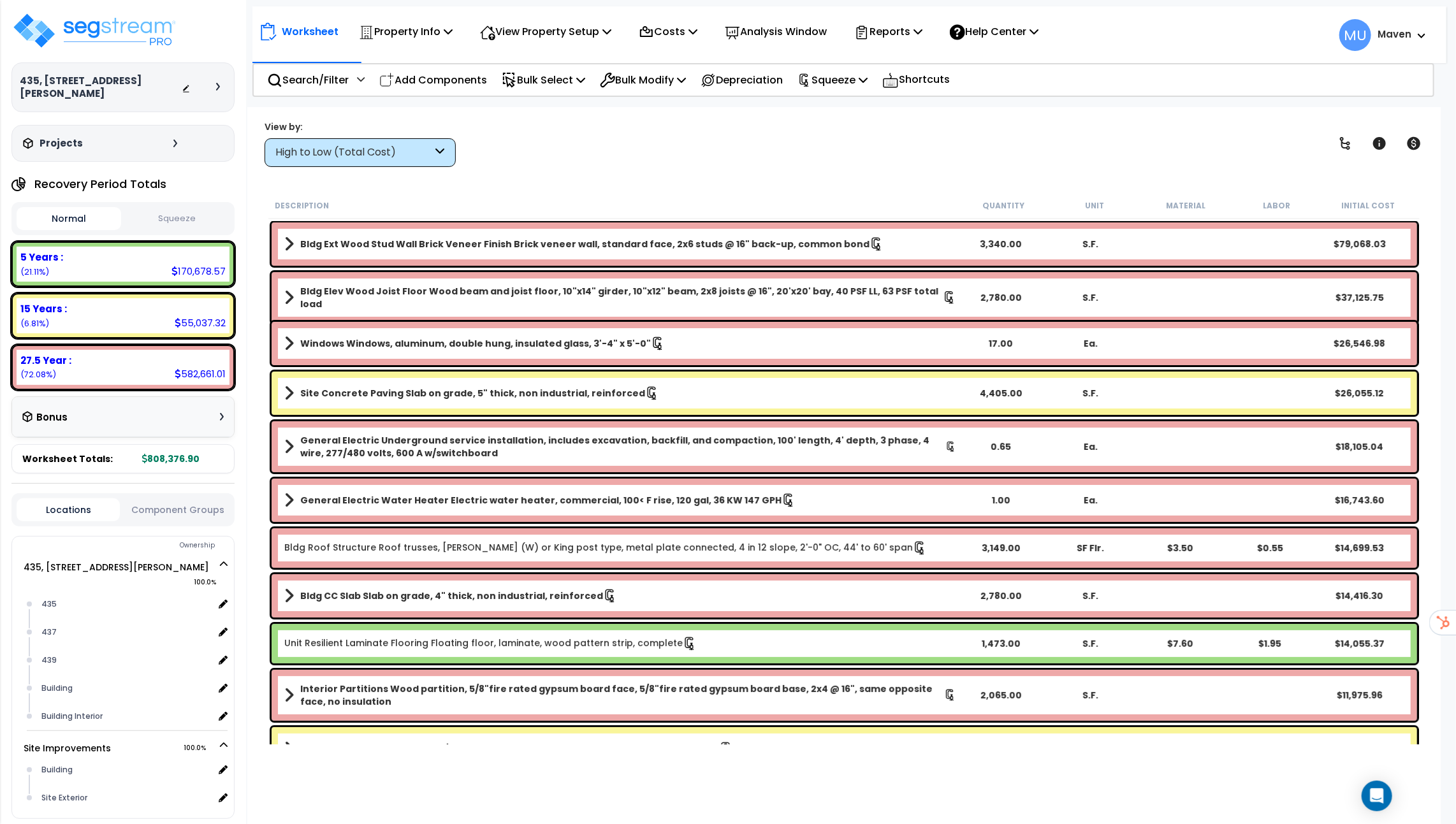
click at [861, 144] on div "View by: High to Low (Total Cost) High to Low (Total Cost)" at bounding box center [844, 143] width 1168 height 47
click at [132, 32] on img at bounding box center [94, 30] width 166 height 38
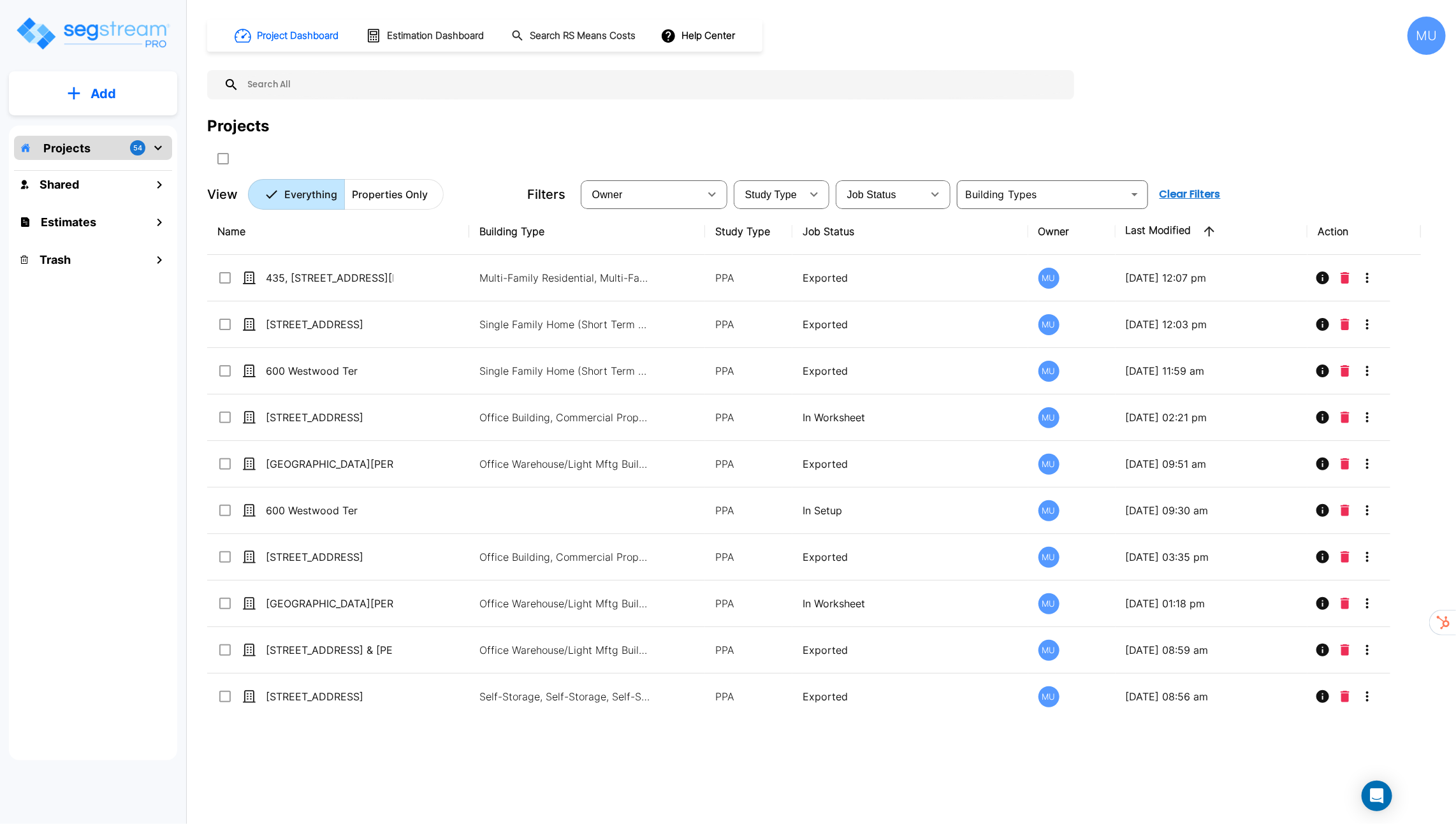
click at [359, 89] on input "text" at bounding box center [653, 85] width 828 height 30
click at [362, 81] on input "1942" at bounding box center [643, 85] width 809 height 30
drag, startPoint x: 322, startPoint y: 81, endPoint x: 197, endPoint y: 80, distance: 125.0
click at [197, 80] on div "Project Dashboard Estimation Dashboard Search RS Means Costs Help Center MU 194…" at bounding box center [827, 412] width 1259 height 824
click at [392, 191] on p "Properties Only" at bounding box center [389, 195] width 76 height 16
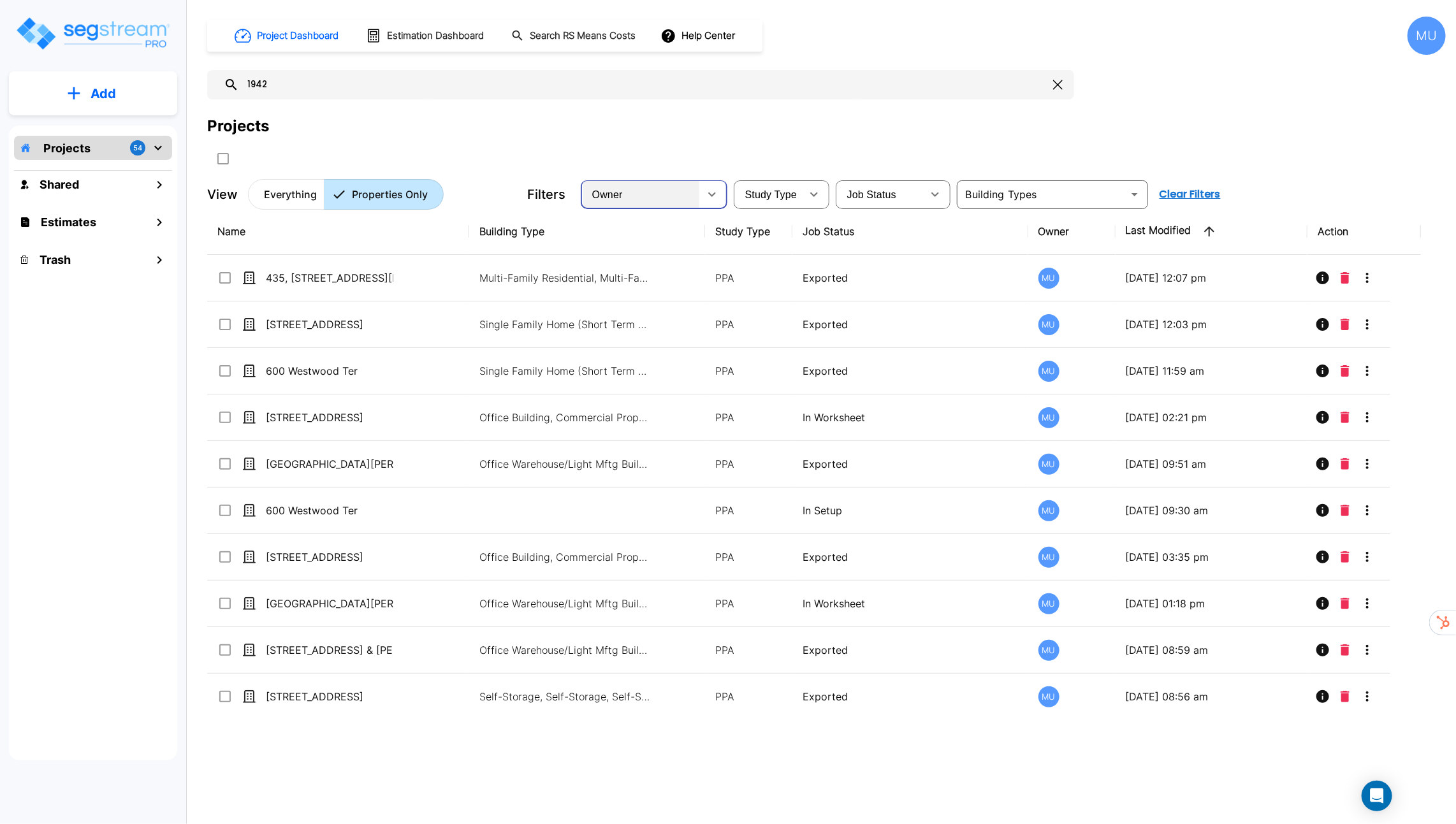
click at [695, 202] on div "Owner" at bounding box center [641, 194] width 116 height 36
click at [455, 87] on input "1942" at bounding box center [643, 85] width 809 height 30
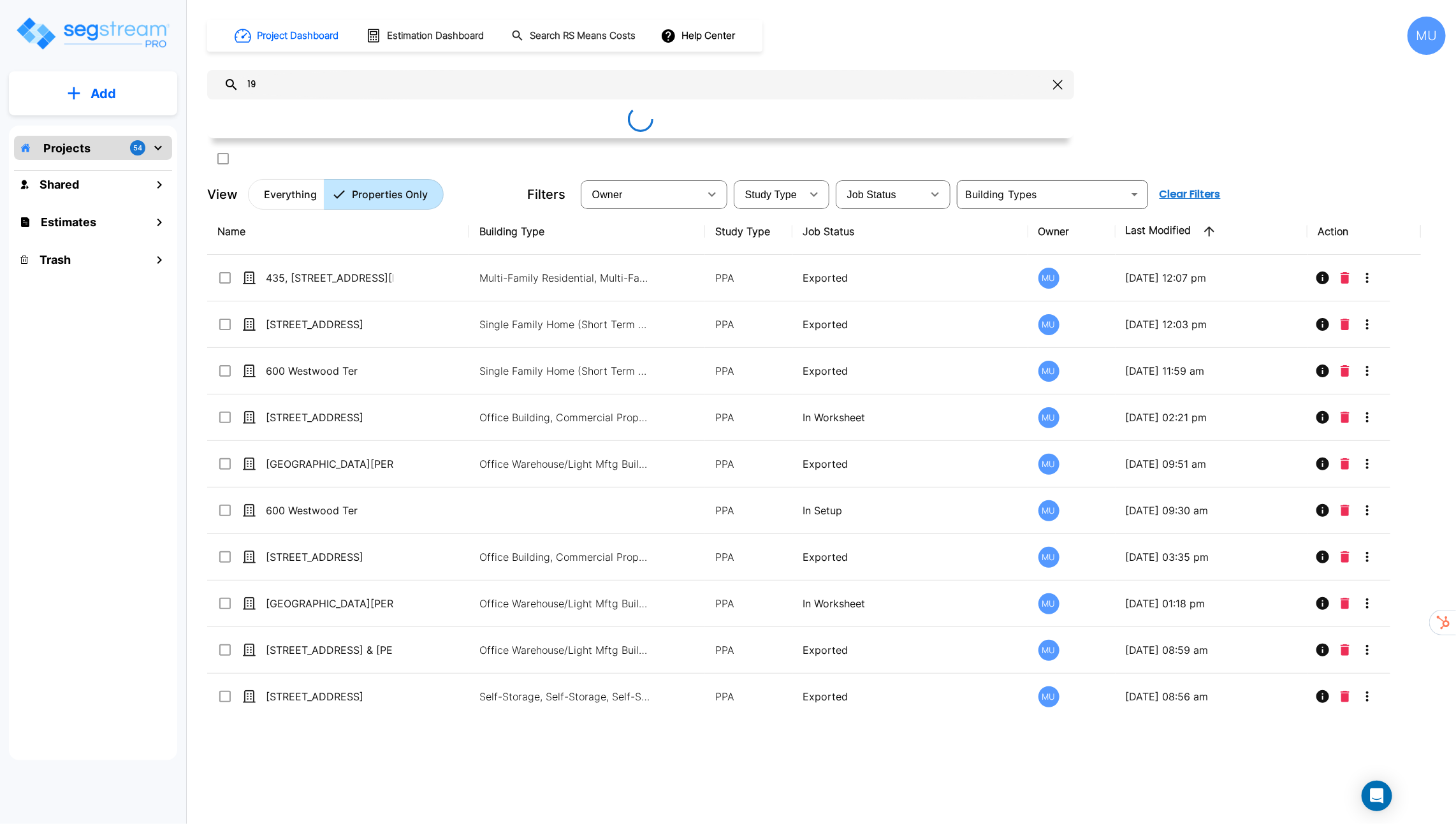
type input "1"
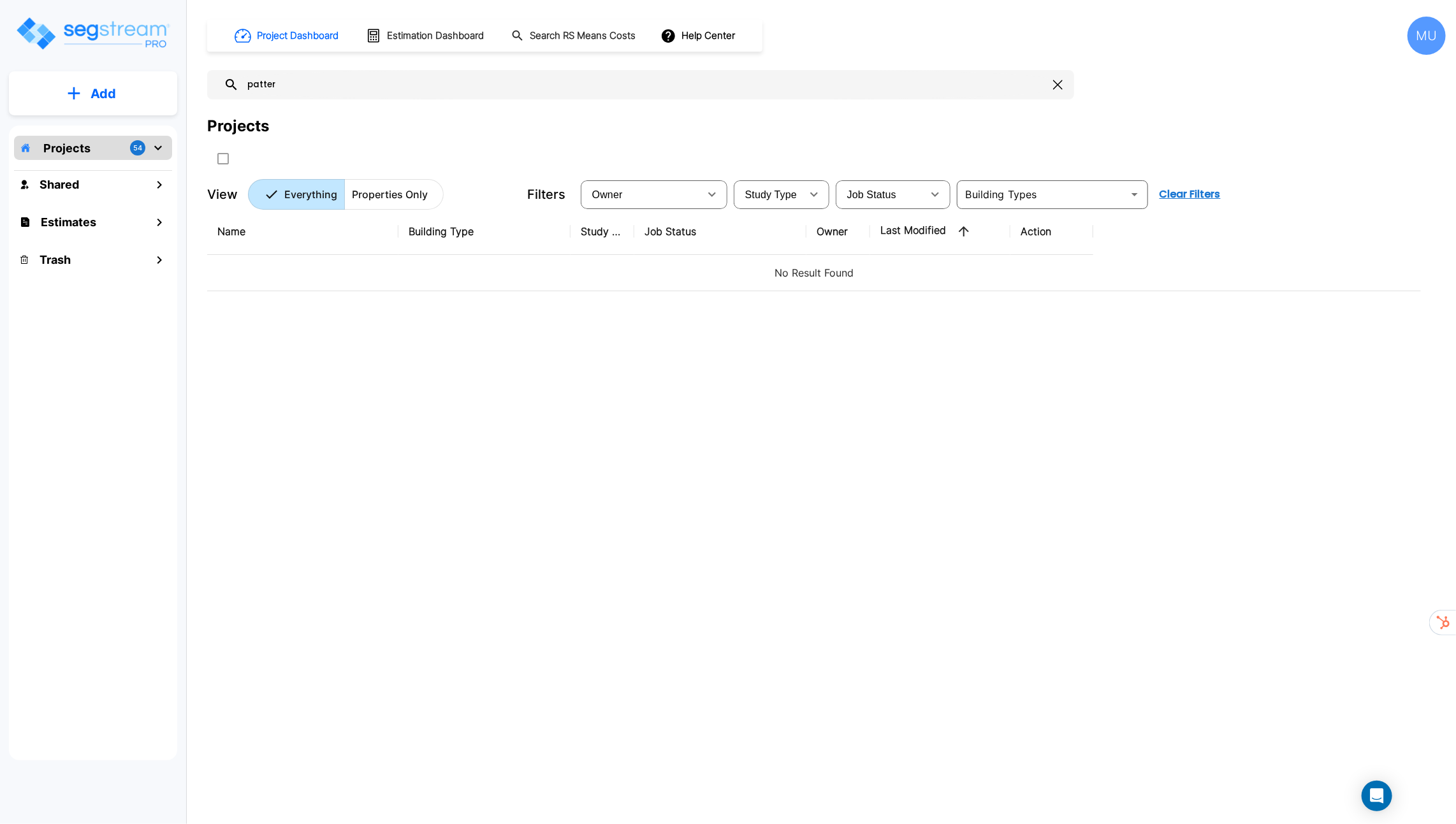
click at [471, 83] on input "patter" at bounding box center [643, 85] width 809 height 30
click at [127, 139] on div "Projects 54" at bounding box center [93, 148] width 158 height 24
click at [155, 147] on icon "mailbox folders" at bounding box center [158, 148] width 16 height 16
click at [160, 154] on icon "mailbox folders" at bounding box center [158, 148] width 16 height 16
click at [425, 203] on button "Properties Only" at bounding box center [394, 194] width 99 height 30
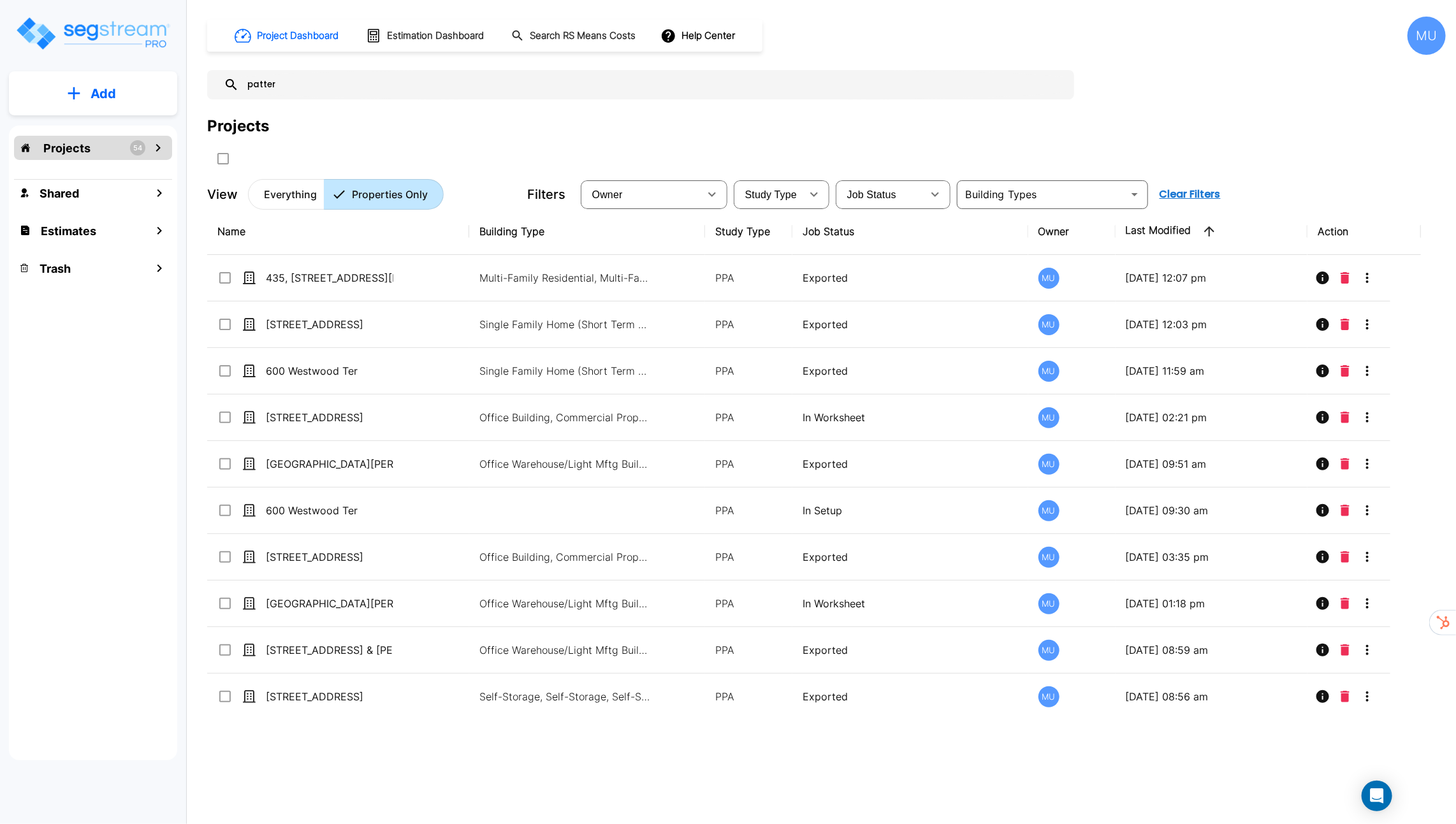
click at [692, 82] on input "patter" at bounding box center [653, 85] width 828 height 30
type input "t"
click at [312, 82] on input "text" at bounding box center [653, 85] width 828 height 30
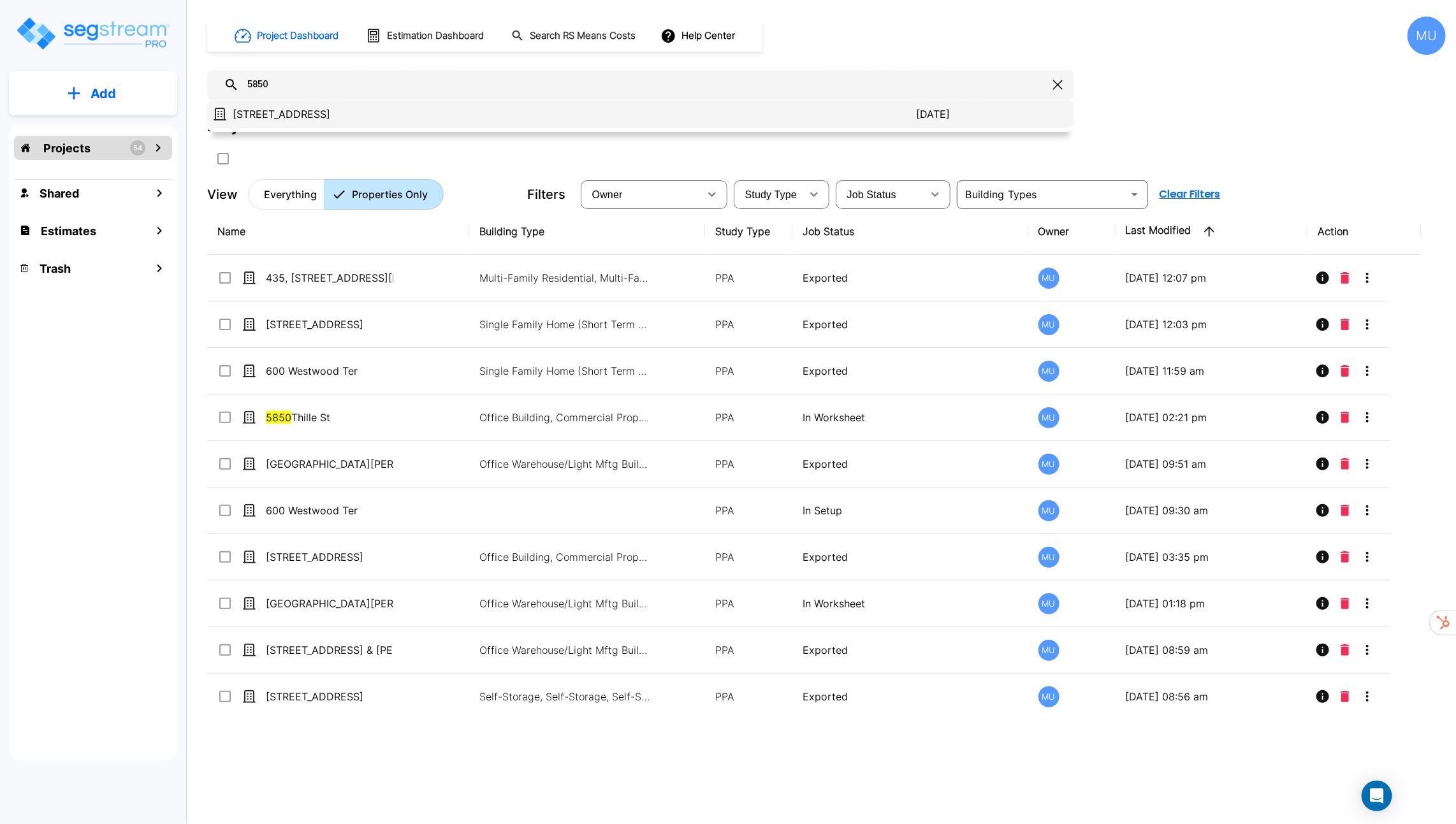
type input "5850"
click at [264, 105] on div "5850 Thille St 2025/07/30" at bounding box center [640, 114] width 867 height 28
click at [271, 110] on p "[STREET_ADDRESS]" at bounding box center [575, 114] width 683 height 16
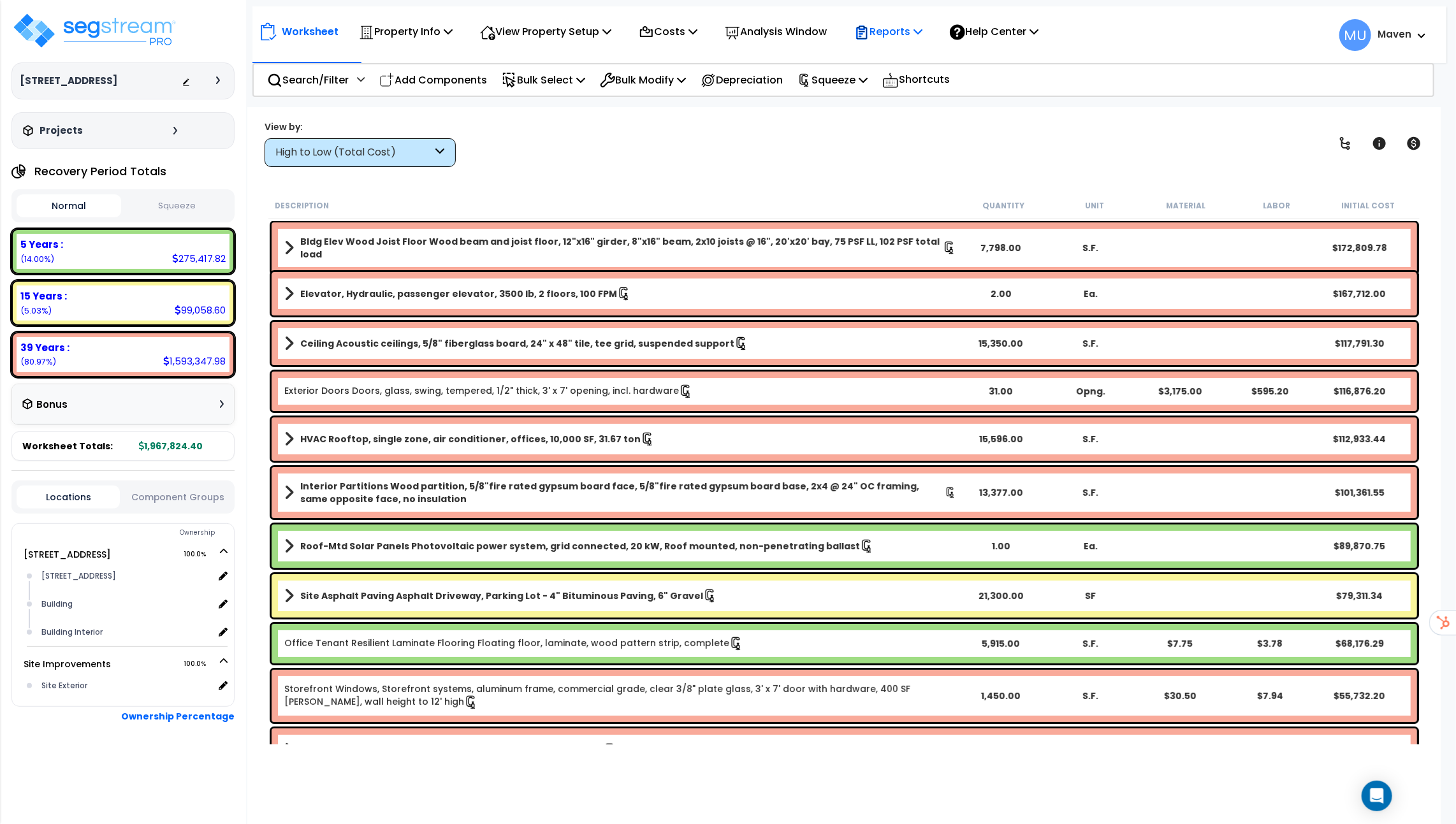
click at [918, 34] on p "Reports" at bounding box center [888, 31] width 68 height 17
click at [920, 57] on link "Get Report" at bounding box center [910, 60] width 126 height 25
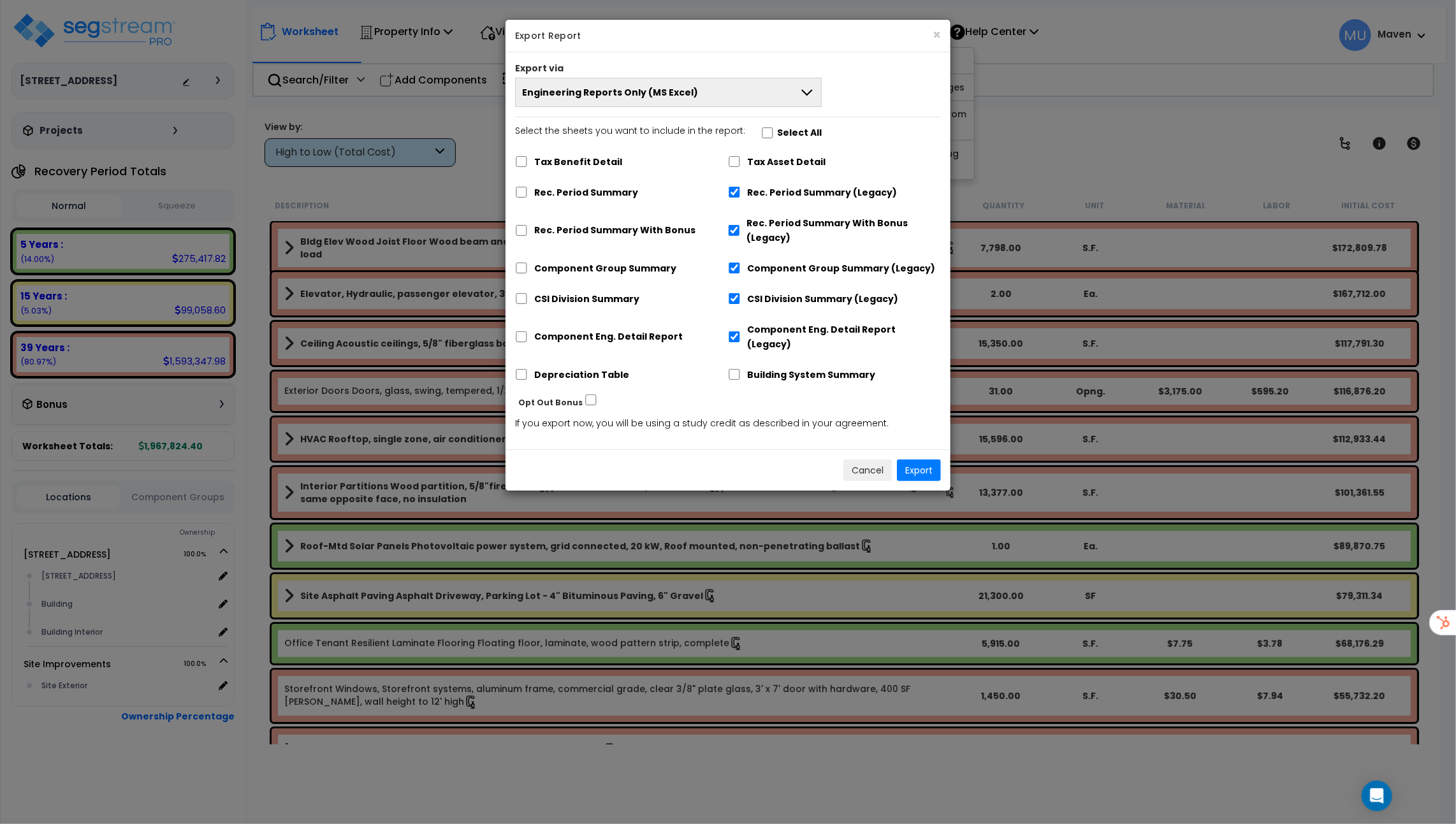
click at [796, 96] on button "Engineering Reports Only (MS Excel)" at bounding box center [668, 92] width 307 height 30
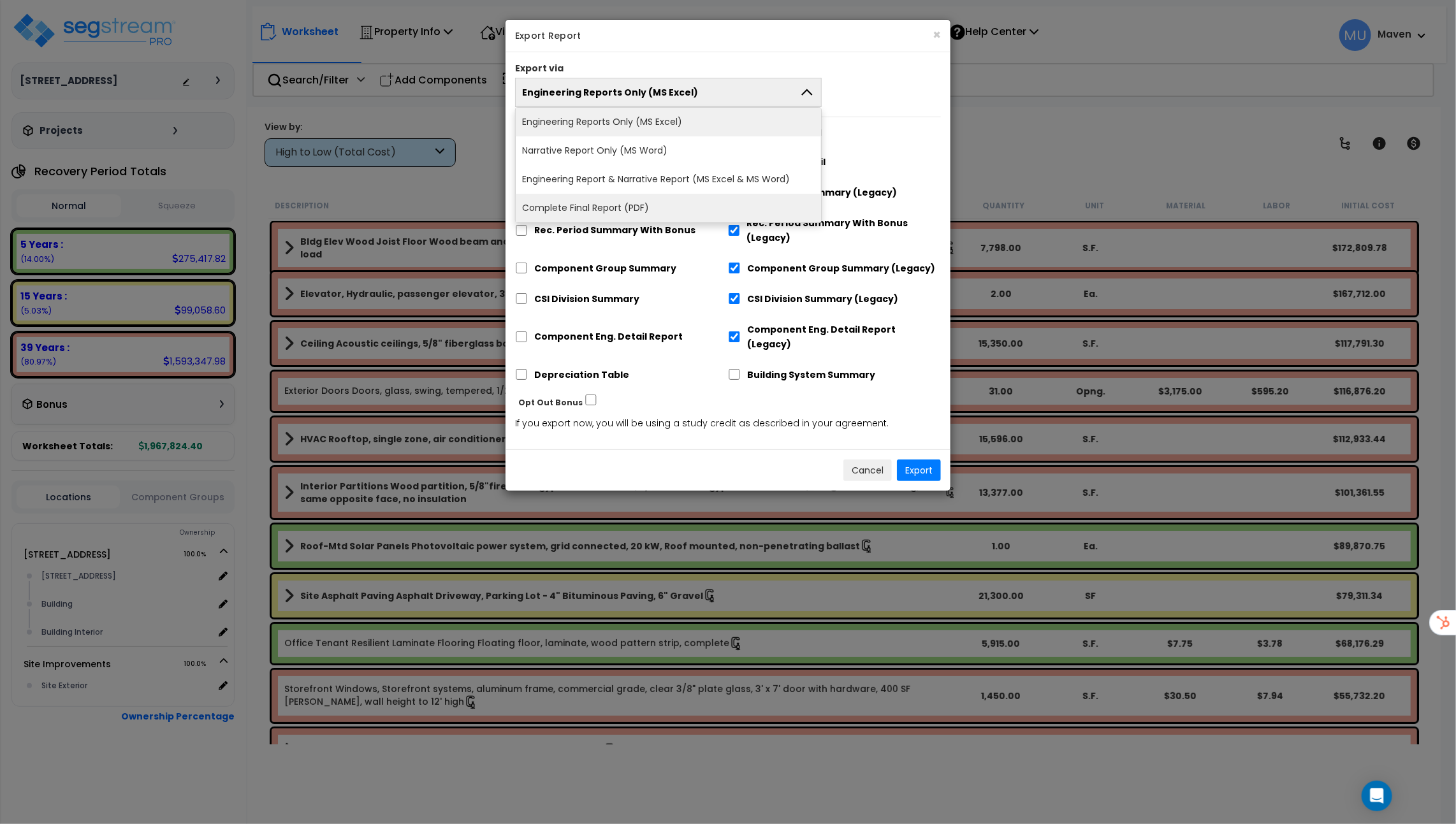
click at [776, 211] on li "Complete Final Report (PDF)" at bounding box center [668, 208] width 305 height 29
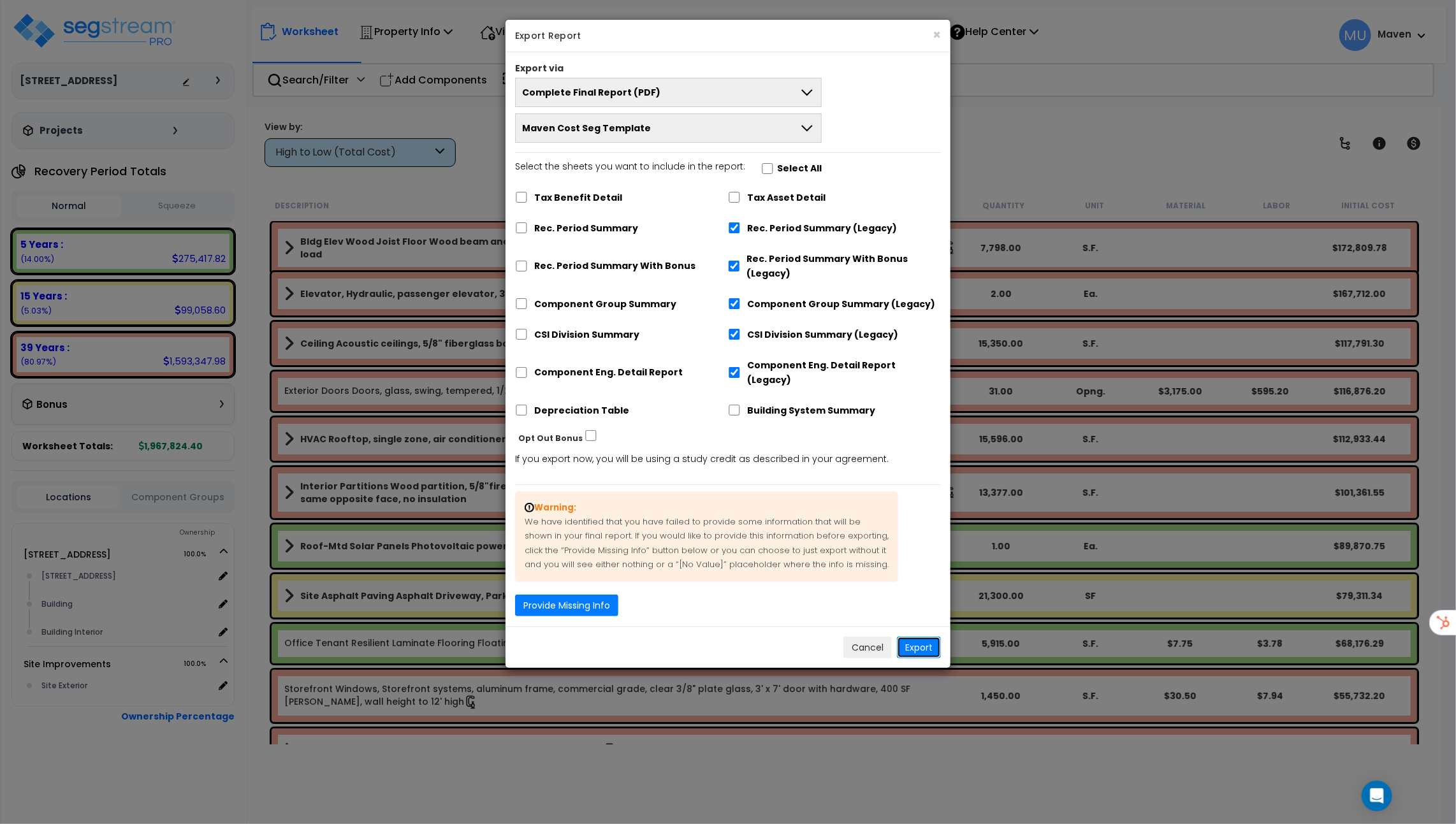
click at [930, 637] on button "Export" at bounding box center [919, 648] width 44 height 22
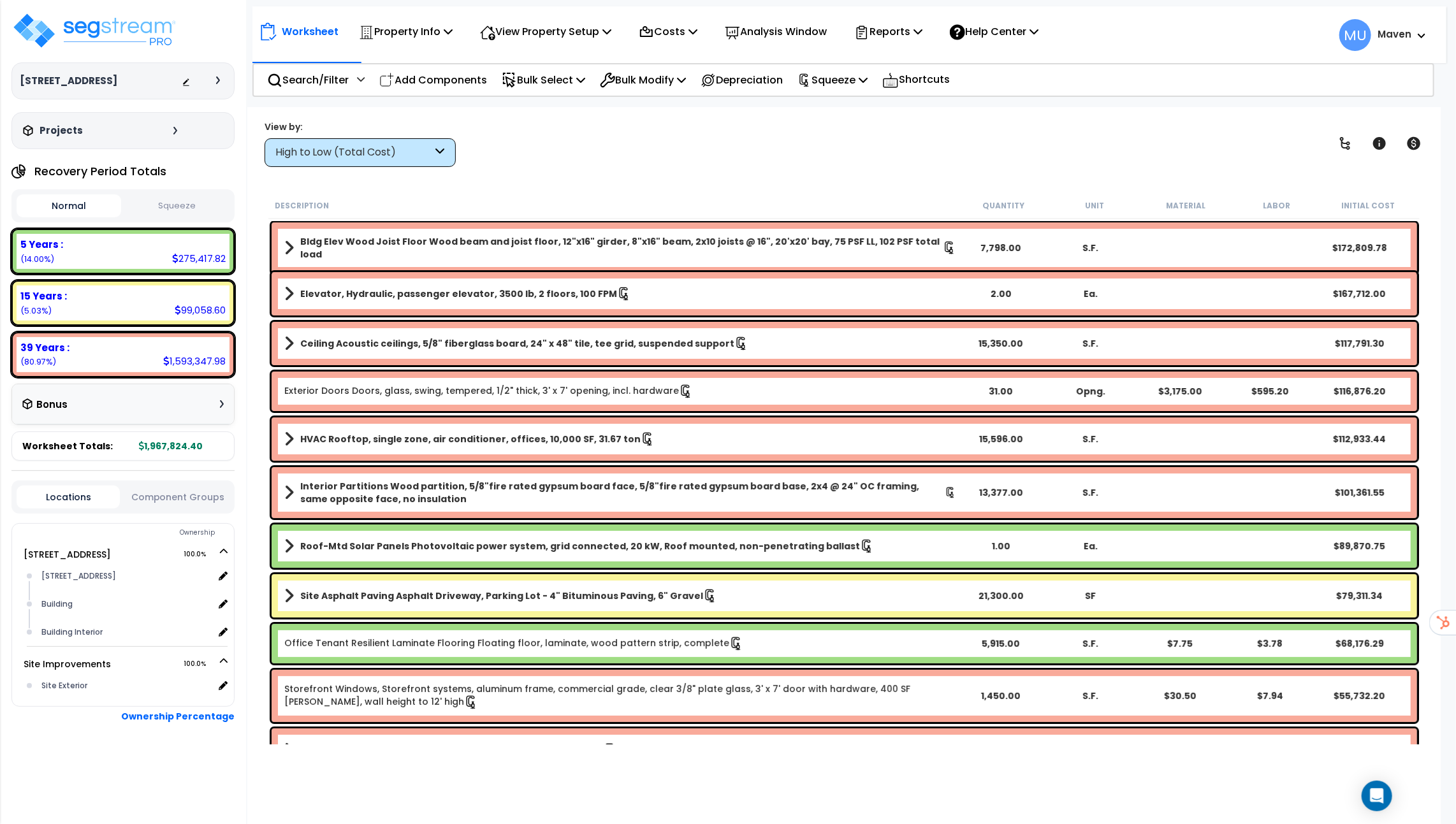
click at [1115, 47] on div "Worksheet Property Info Property Setup Add Property Unit Template property Clon…" at bounding box center [849, 28] width 1194 height 44
click at [136, 30] on img at bounding box center [94, 30] width 166 height 38
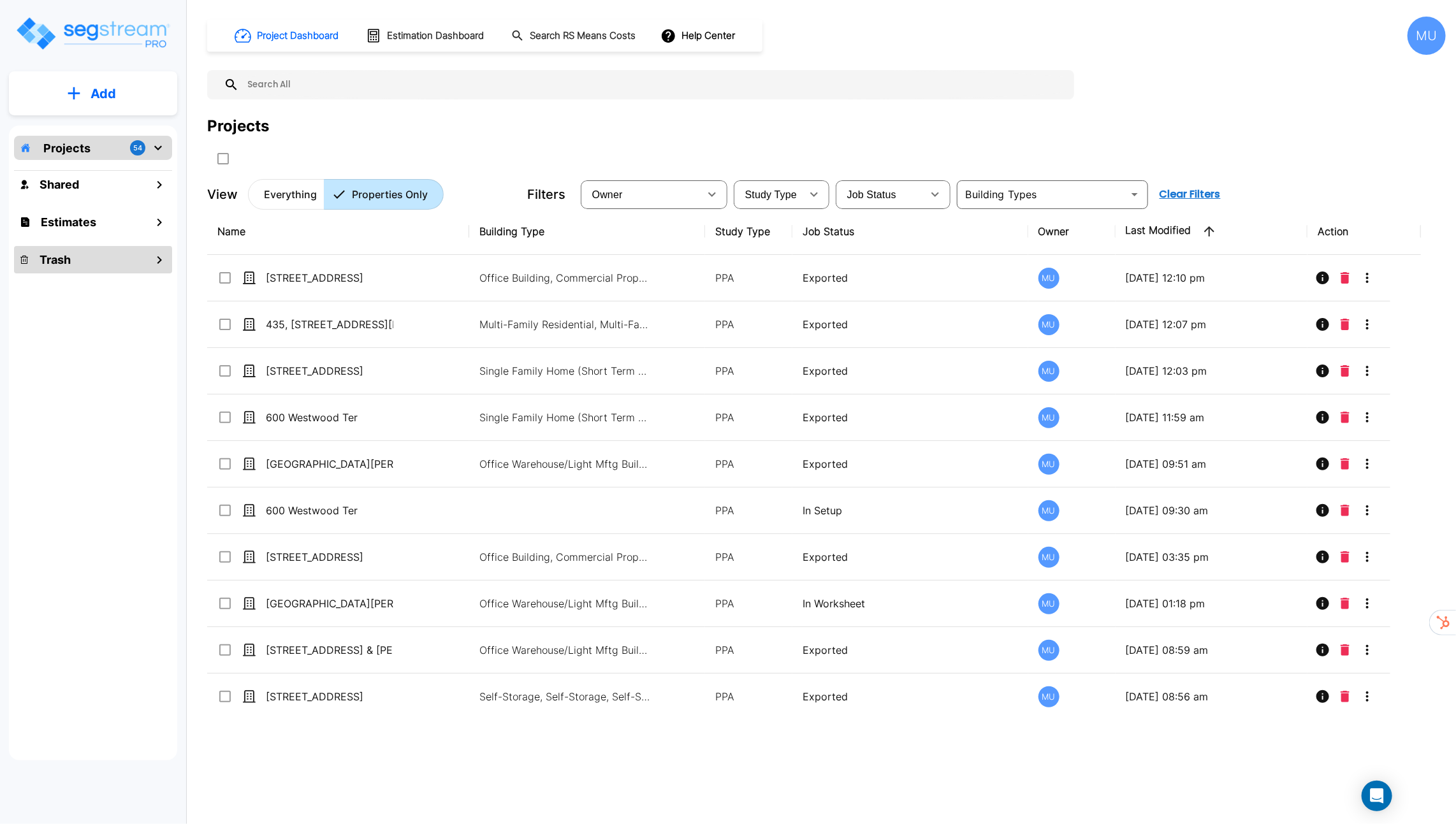
click at [128, 261] on div "Trash" at bounding box center [93, 260] width 158 height 28
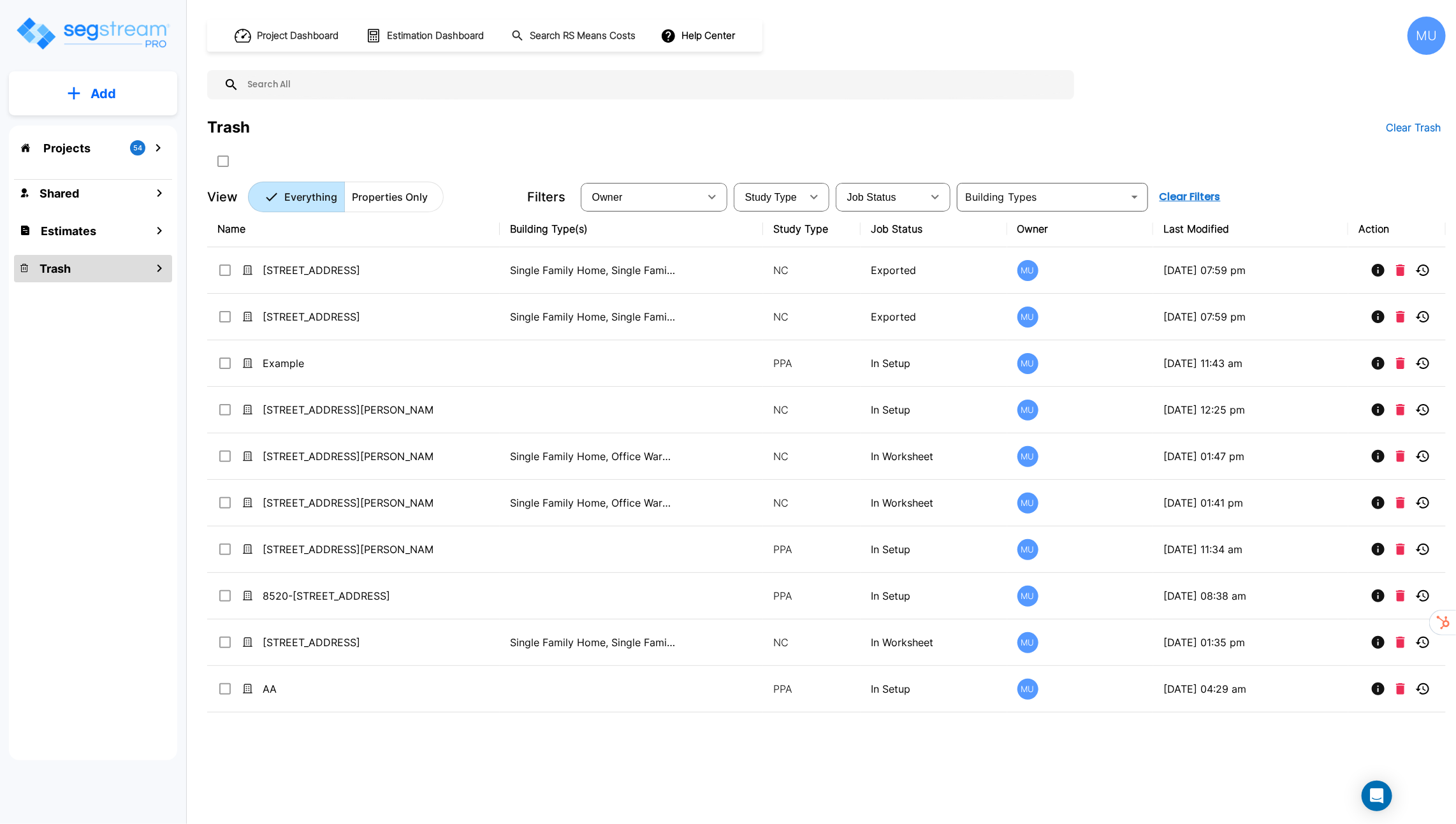
click at [311, 93] on input "text" at bounding box center [653, 85] width 828 height 30
type input "1942"
click at [73, 147] on p "Projects" at bounding box center [67, 149] width 47 height 17
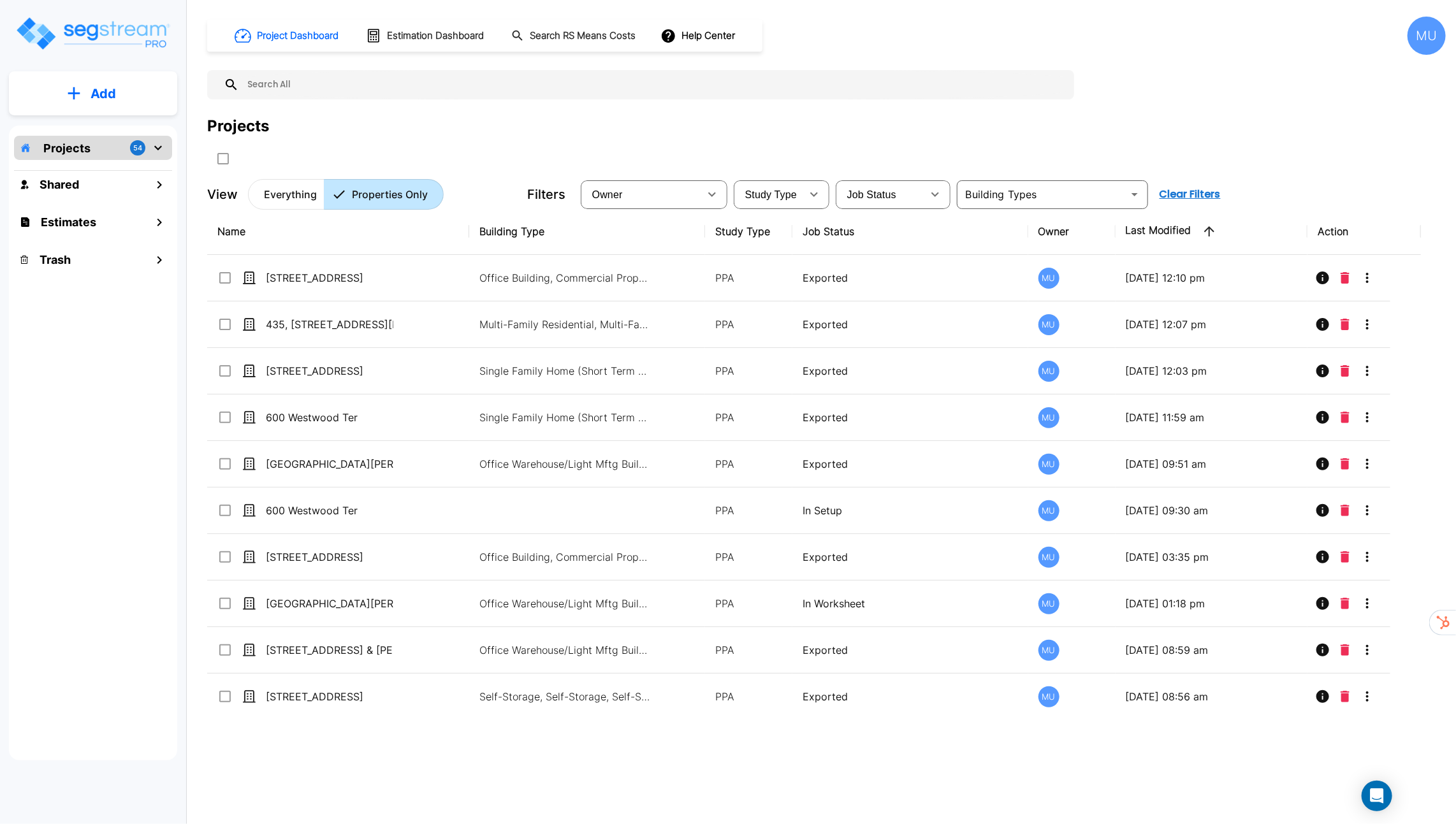
click at [329, 90] on input "text" at bounding box center [653, 85] width 828 height 30
type input "1942"
click at [1383, 63] on div "Project Dashboard Estimation Dashboard Search RS Means Costs Help Center MU 194…" at bounding box center [826, 113] width 1239 height 193
click at [1419, 30] on div "MU" at bounding box center [1426, 36] width 38 height 38
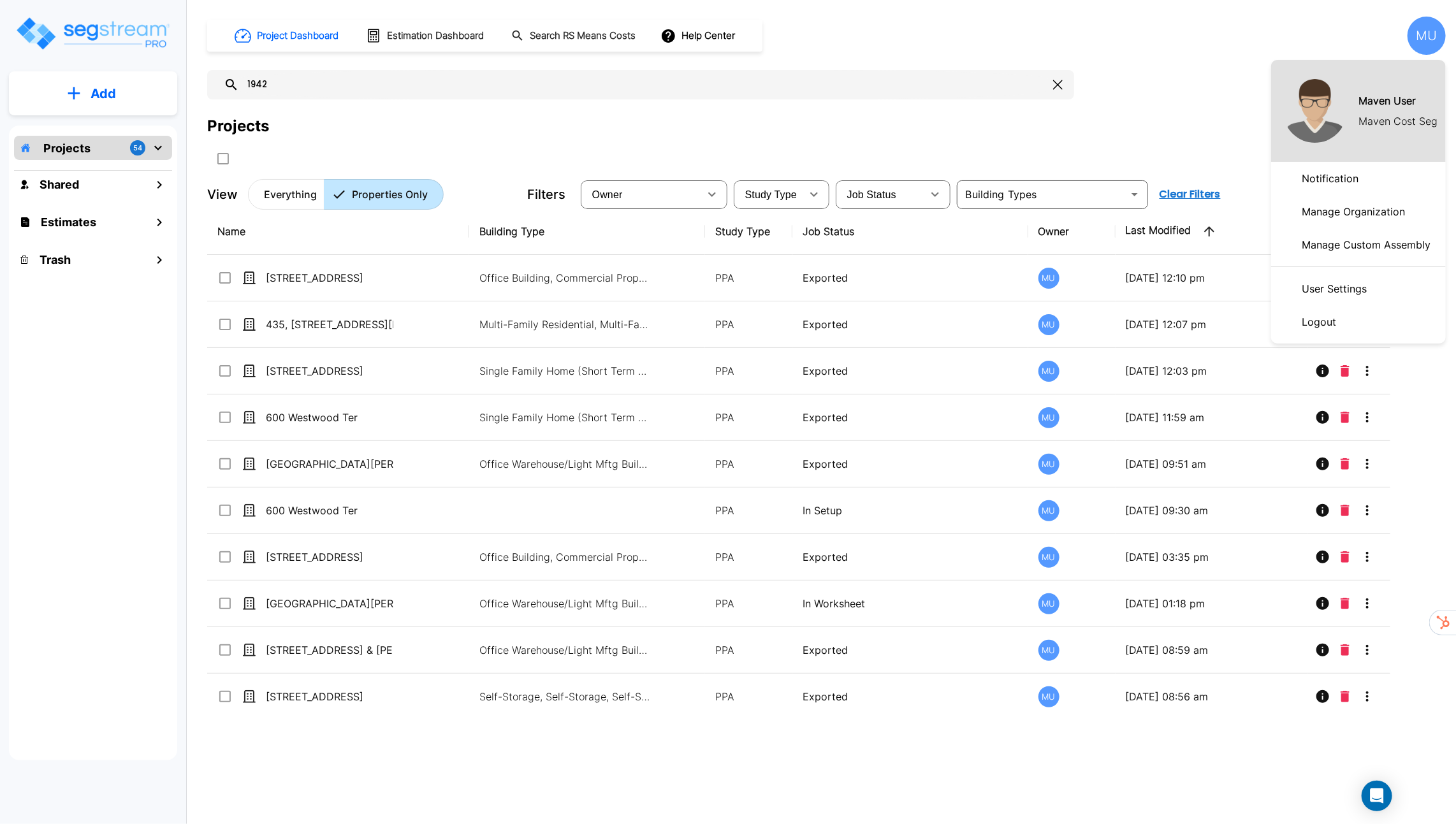
click at [1340, 331] on p "Logout" at bounding box center [1319, 322] width 44 height 25
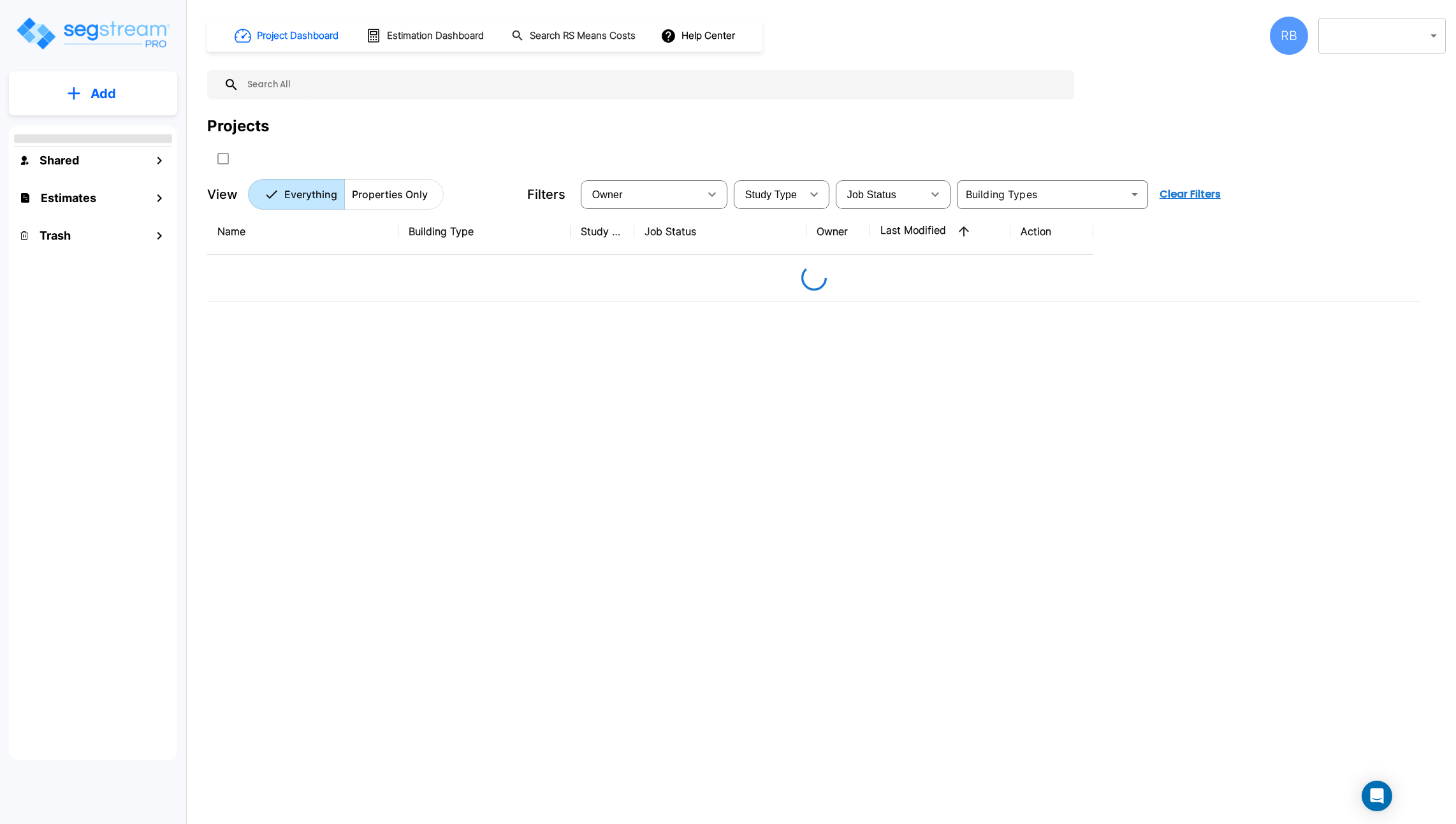
type input "107"
